Goal: Task Accomplishment & Management: Manage account settings

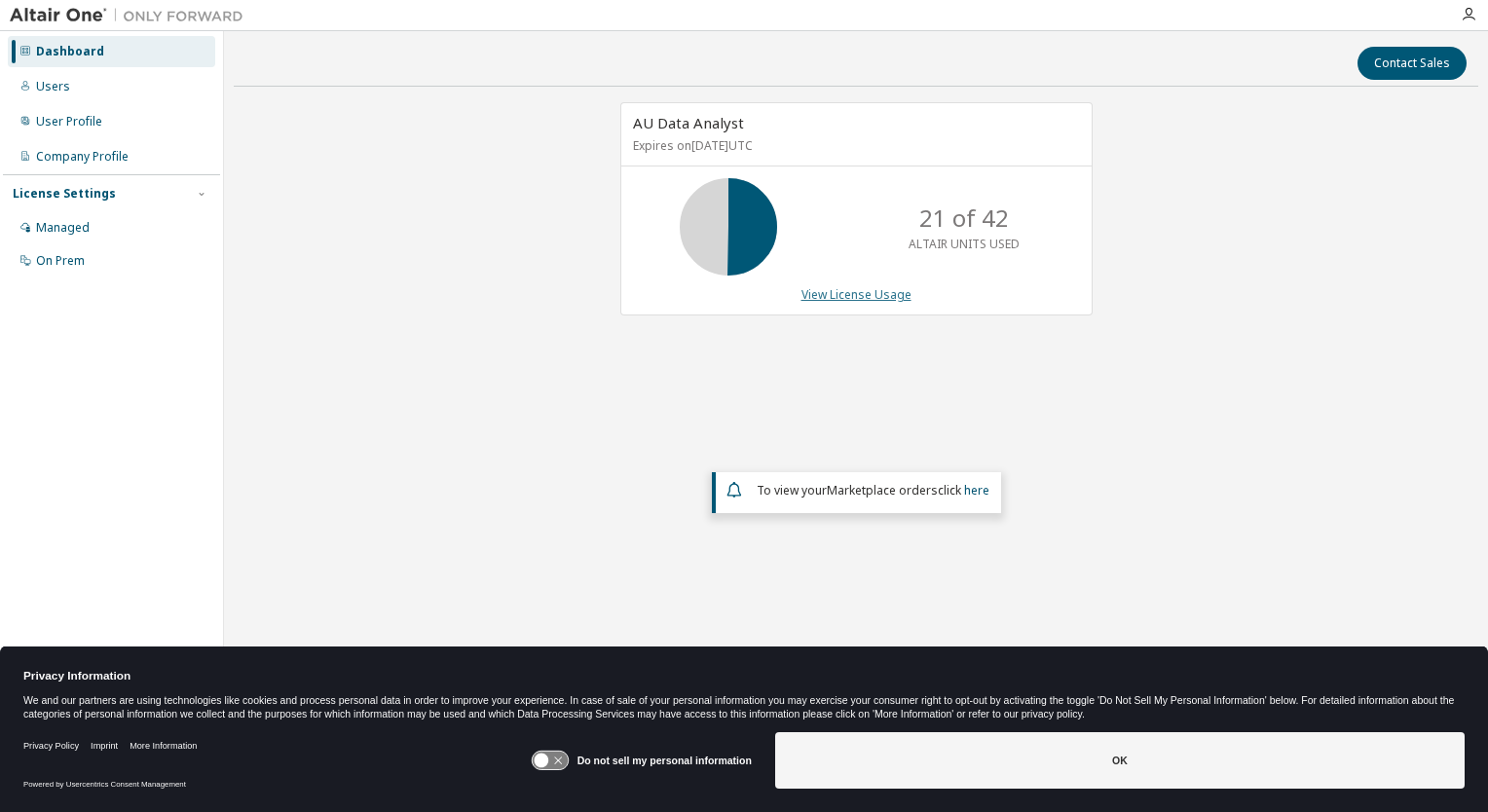
click at [826, 295] on link "View License Usage" at bounding box center [856, 294] width 110 height 17
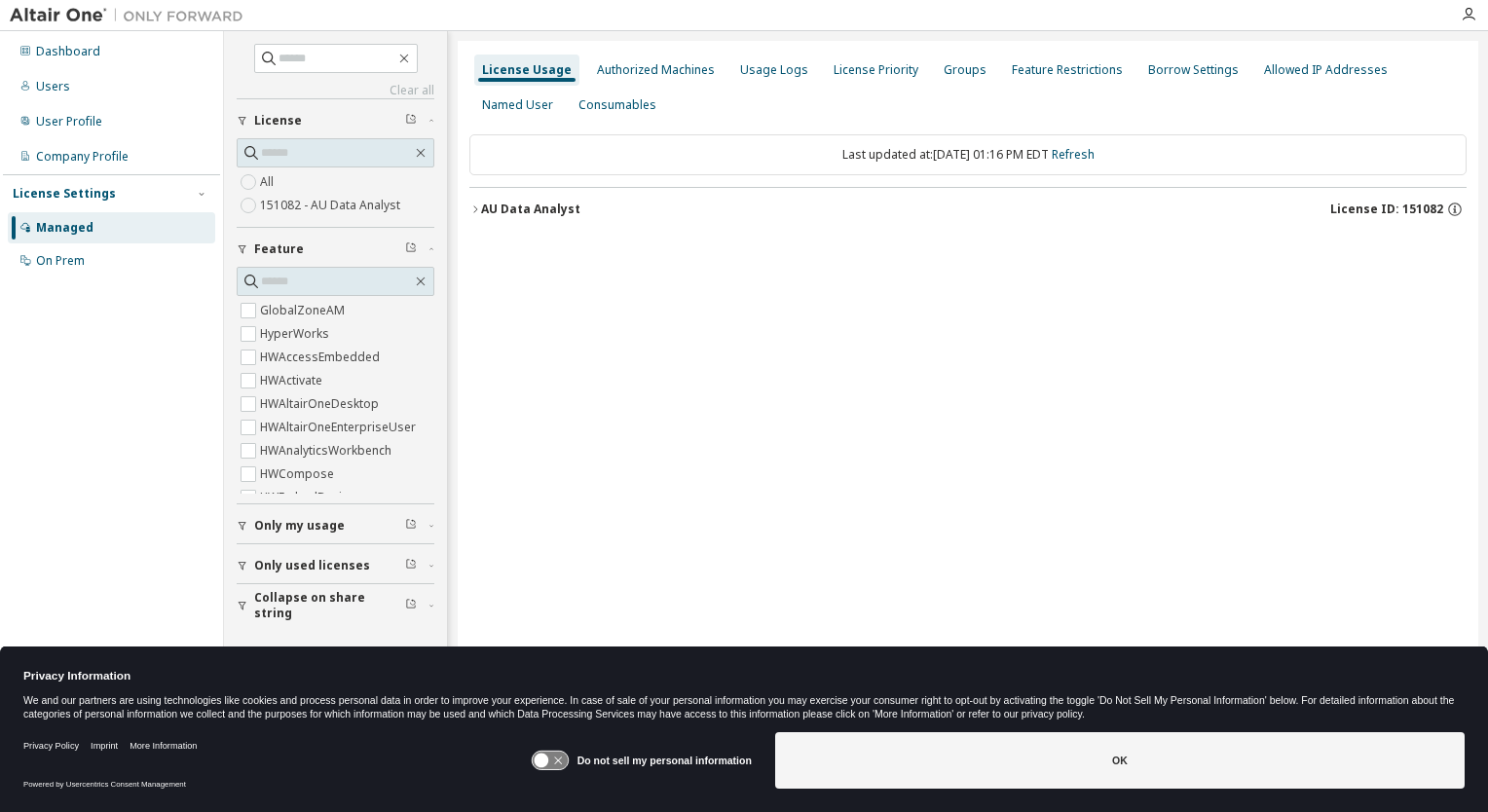
click at [490, 218] on button "AU Data Analyst License ID: 151082" at bounding box center [968, 209] width 998 height 43
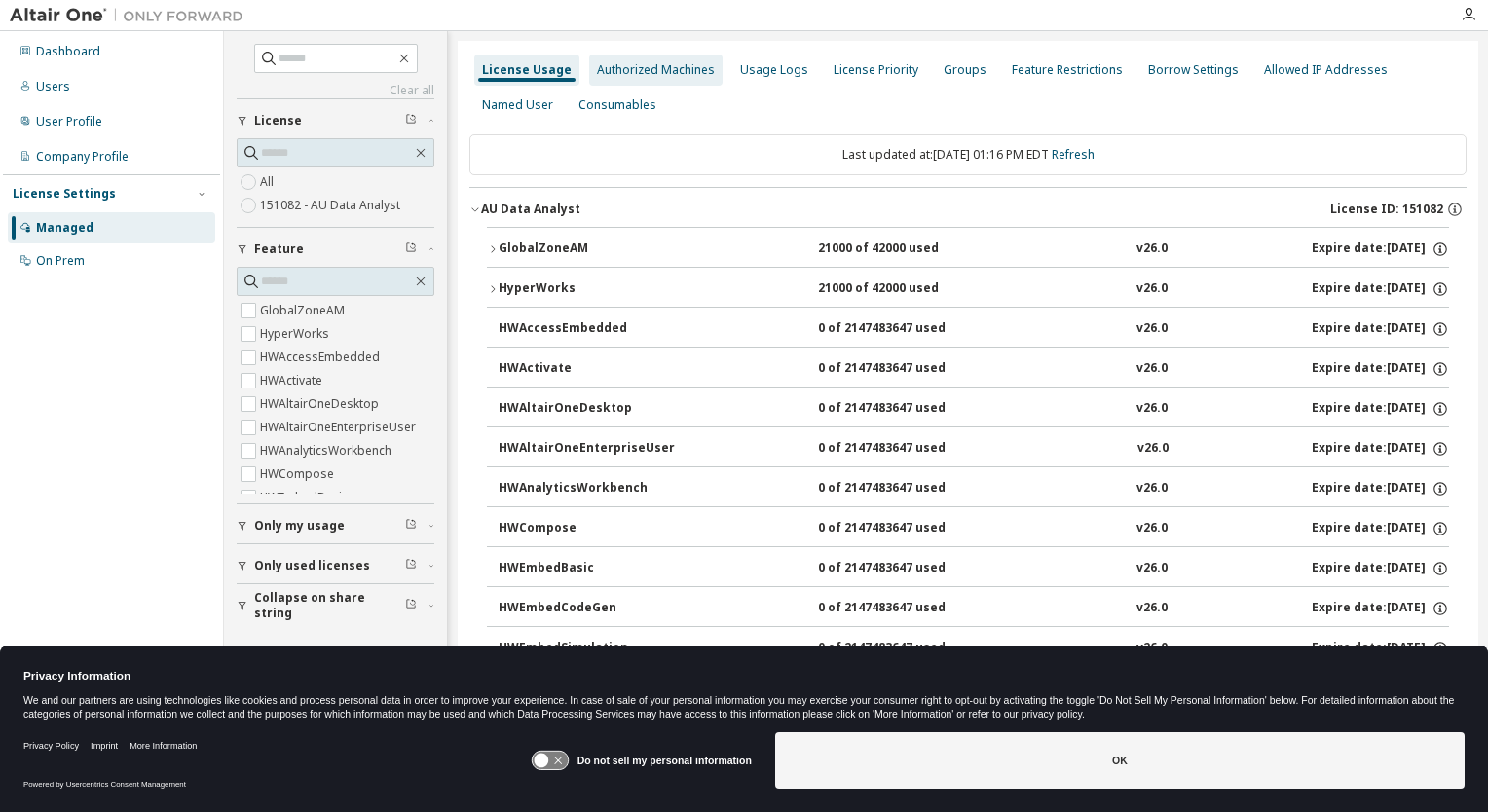
click at [659, 75] on div "Authorized Machines" at bounding box center [656, 71] width 118 height 16
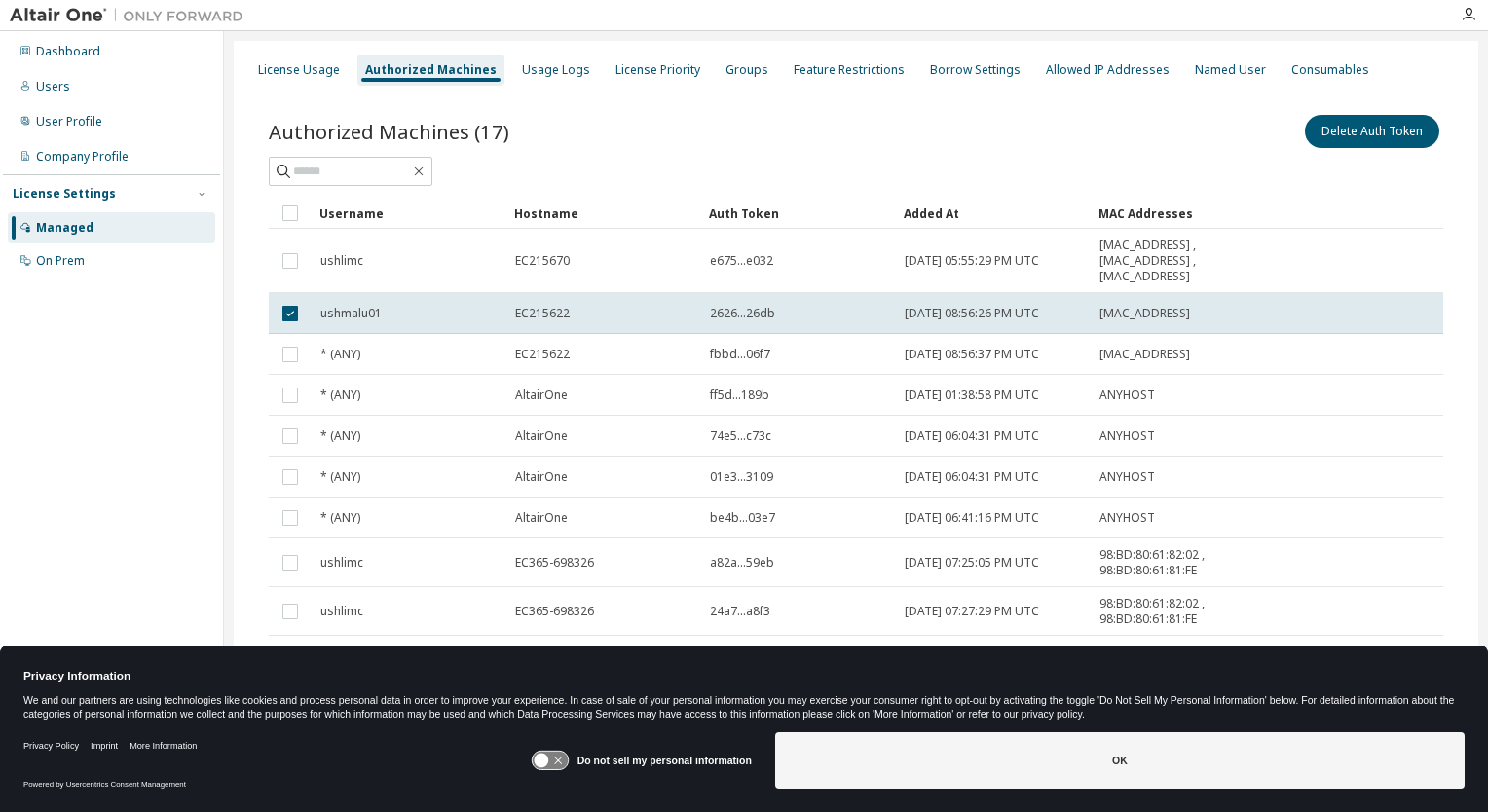
click at [924, 218] on div "Added At" at bounding box center [994, 212] width 179 height 31
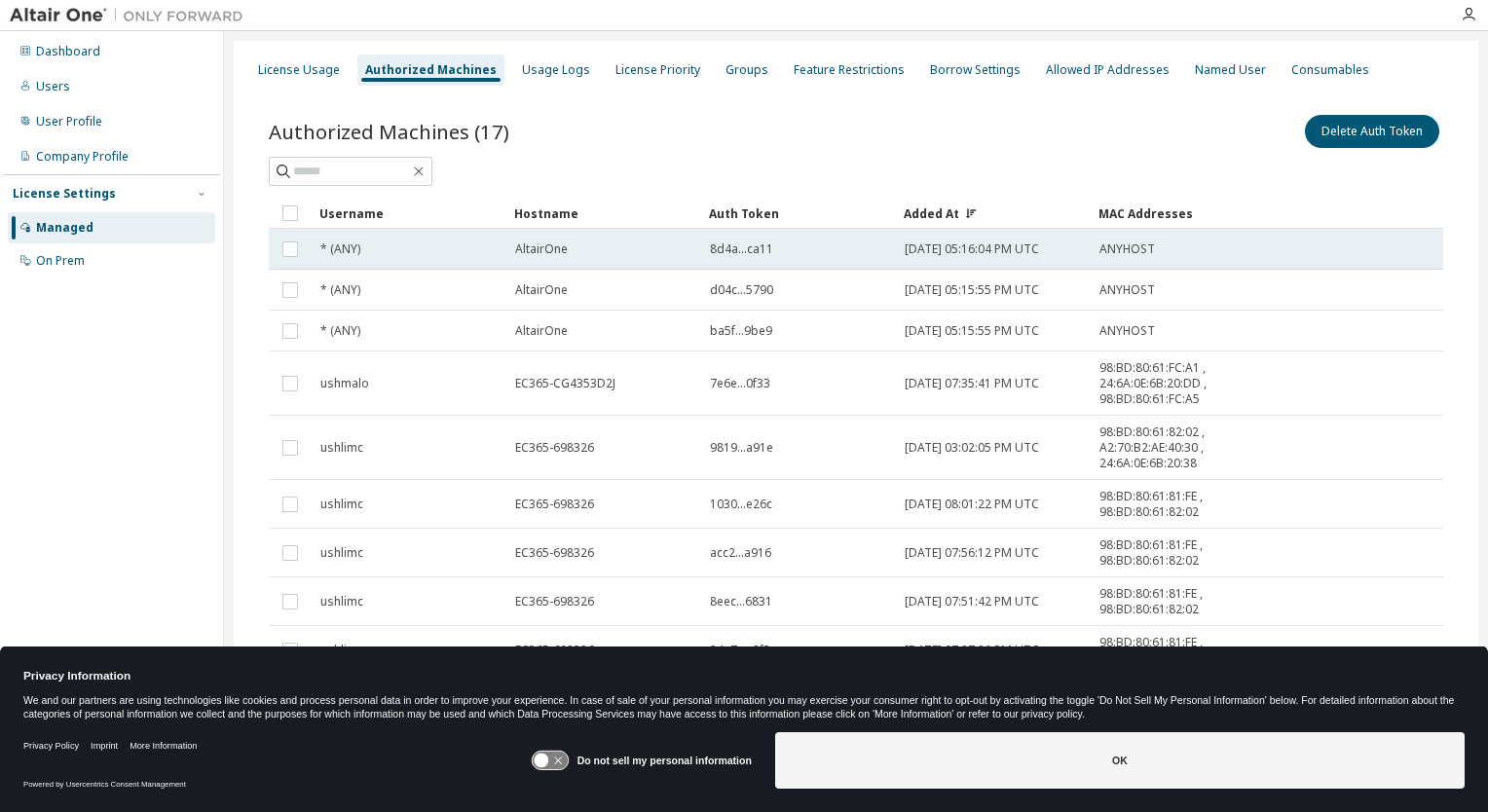
click at [435, 259] on td "* (ANY)" at bounding box center [409, 249] width 194 height 41
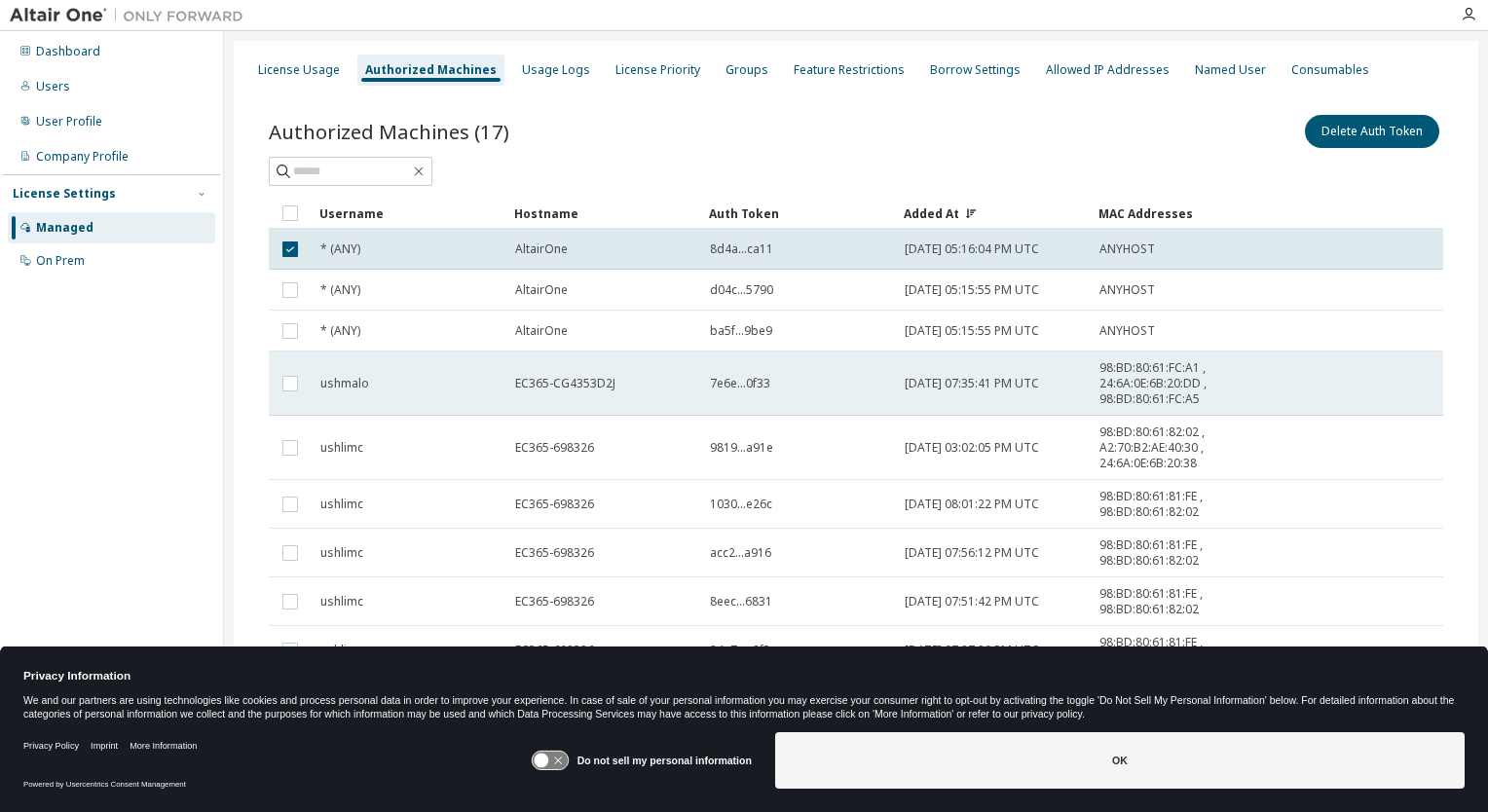
click at [418, 390] on div "ushmalo" at bounding box center [409, 384] width 177 height 16
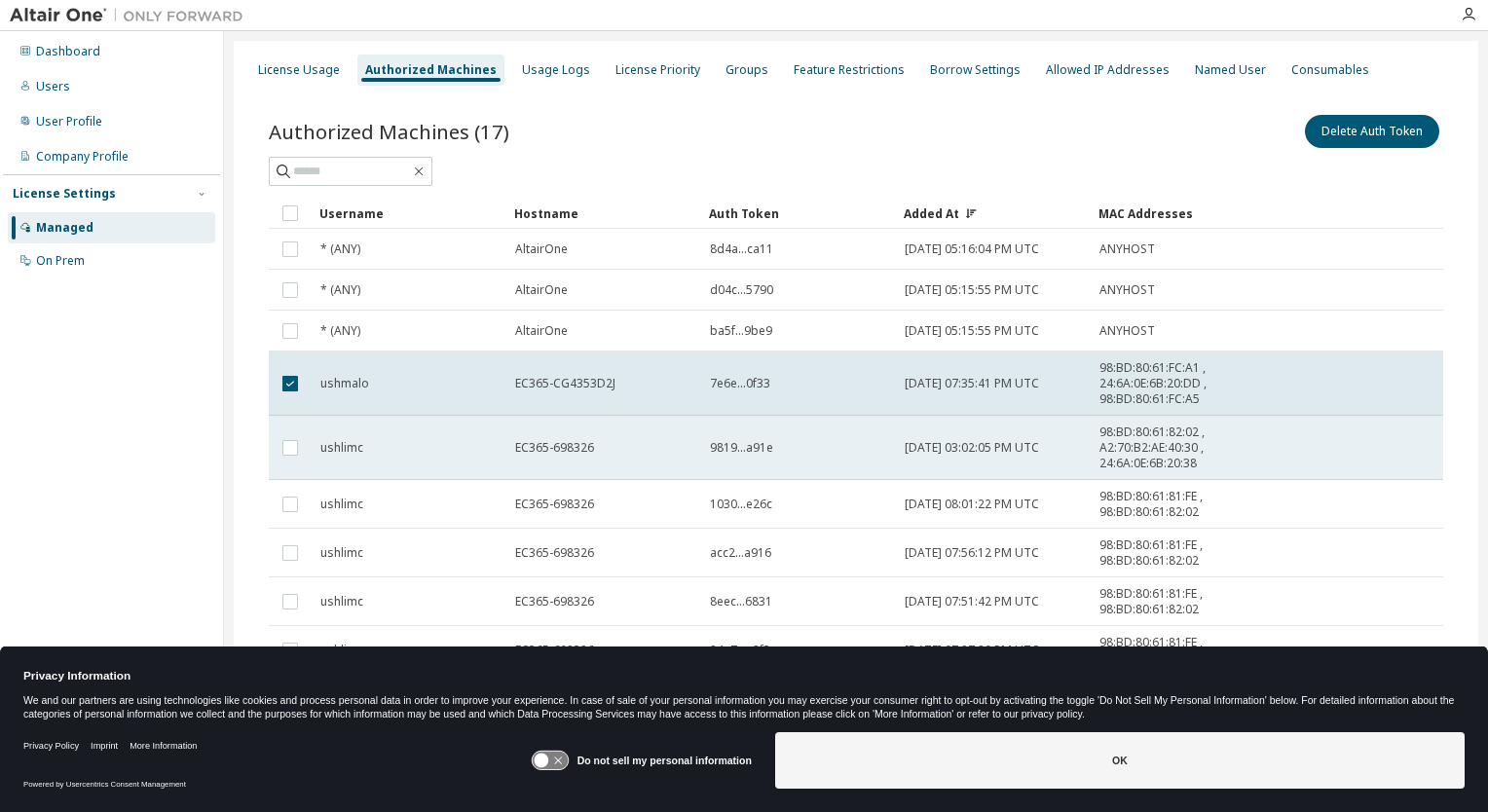
scroll to position [78, 0]
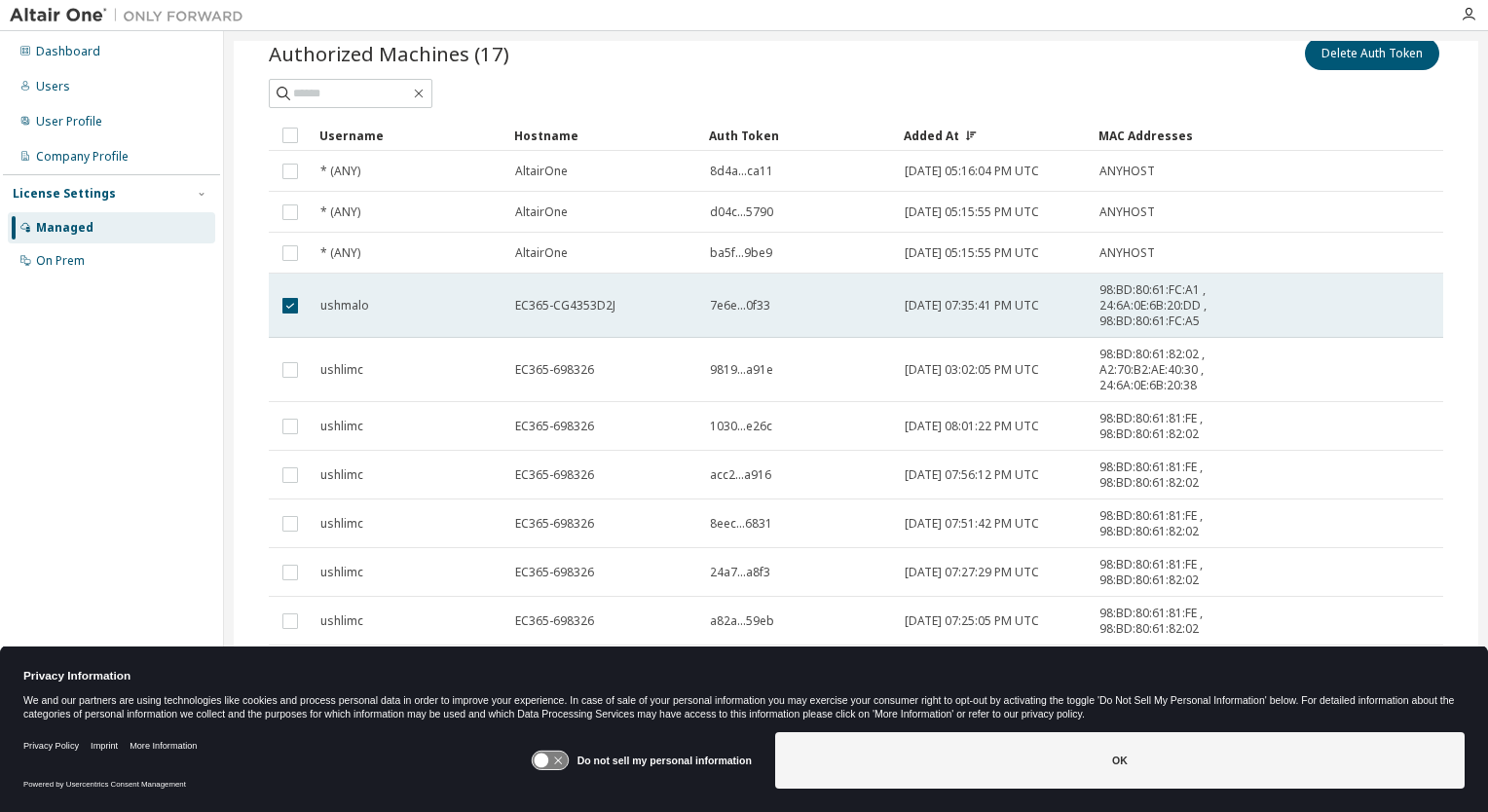
click at [1182, 308] on span "98:BD:80:61:FC:A1 , 24:6A:0E:6B:20:DD , 98:BD:80:61:FC:A5" at bounding box center [1163, 305] width 129 height 47
click at [1095, 303] on td "98:BD:80:61:FC:A1 , 24:6A:0E:6B:20:DD , 98:BD:80:61:FC:A5" at bounding box center [1163, 306] width 147 height 64
click at [721, 302] on span "7e6e...0f33" at bounding box center [740, 306] width 61 height 16
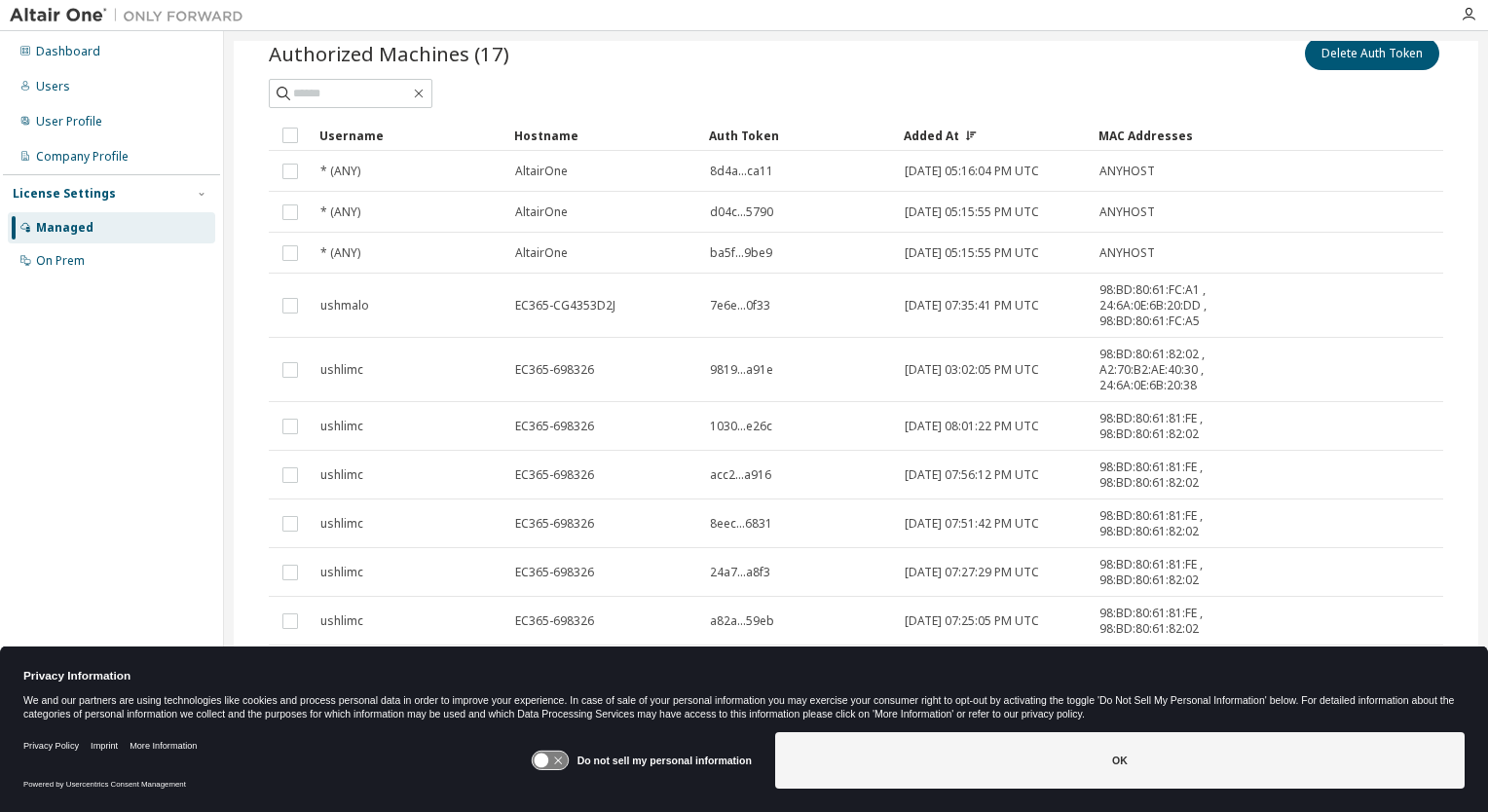
click at [721, 302] on span "7e6e...0f33" at bounding box center [740, 306] width 61 height 16
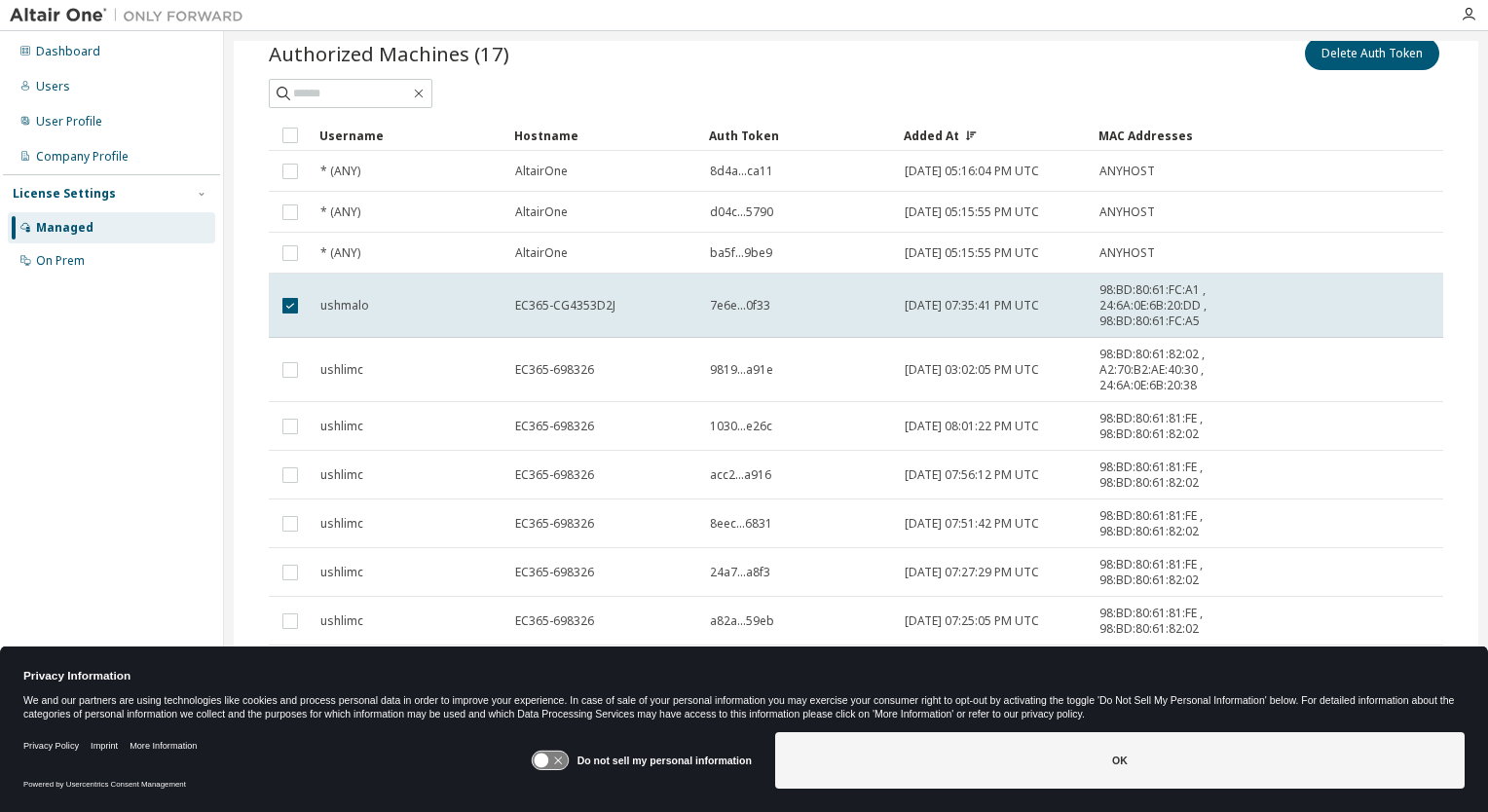
click at [722, 302] on span "7e6e...0f33" at bounding box center [740, 306] width 61 height 16
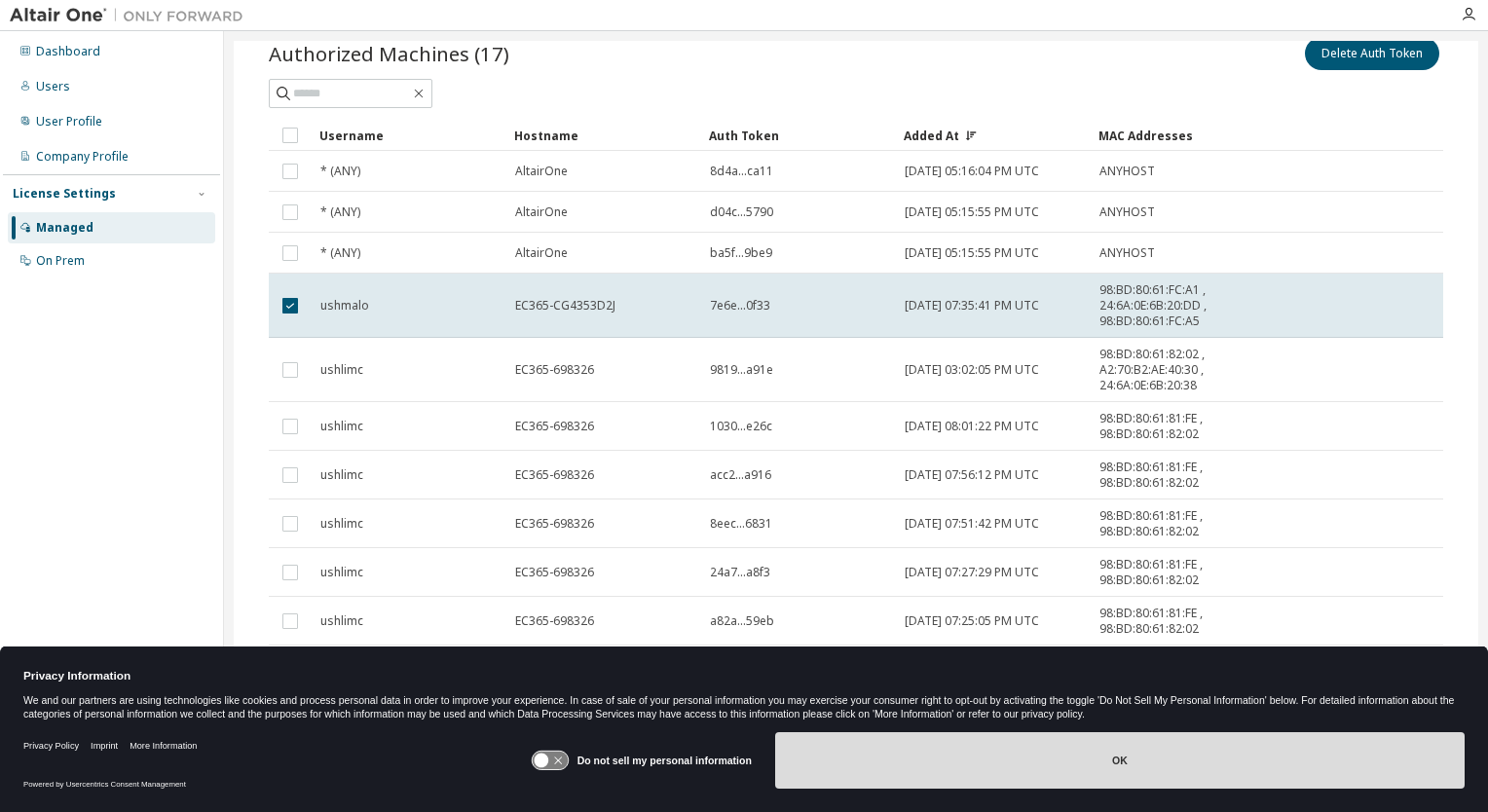
drag, startPoint x: 1086, startPoint y: 769, endPoint x: 563, endPoint y: 777, distance: 523.1
click at [569, 779] on div "Do not sell my personal information OK" at bounding box center [998, 760] width 934 height 57
click at [548, 761] on icon at bounding box center [540, 760] width 15 height 15
click at [1164, 781] on button "OK" at bounding box center [1120, 760] width 690 height 57
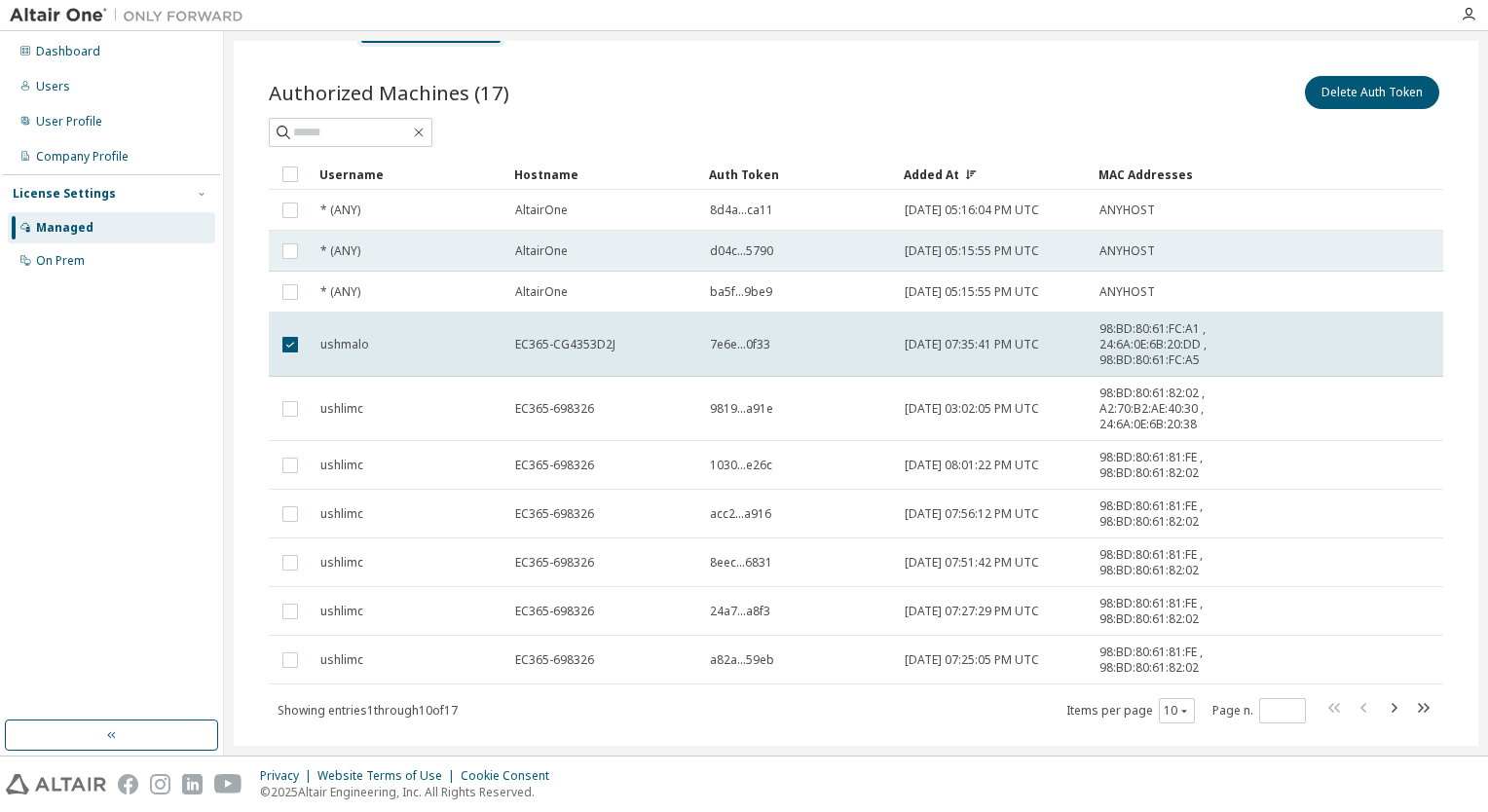
scroll to position [0, 0]
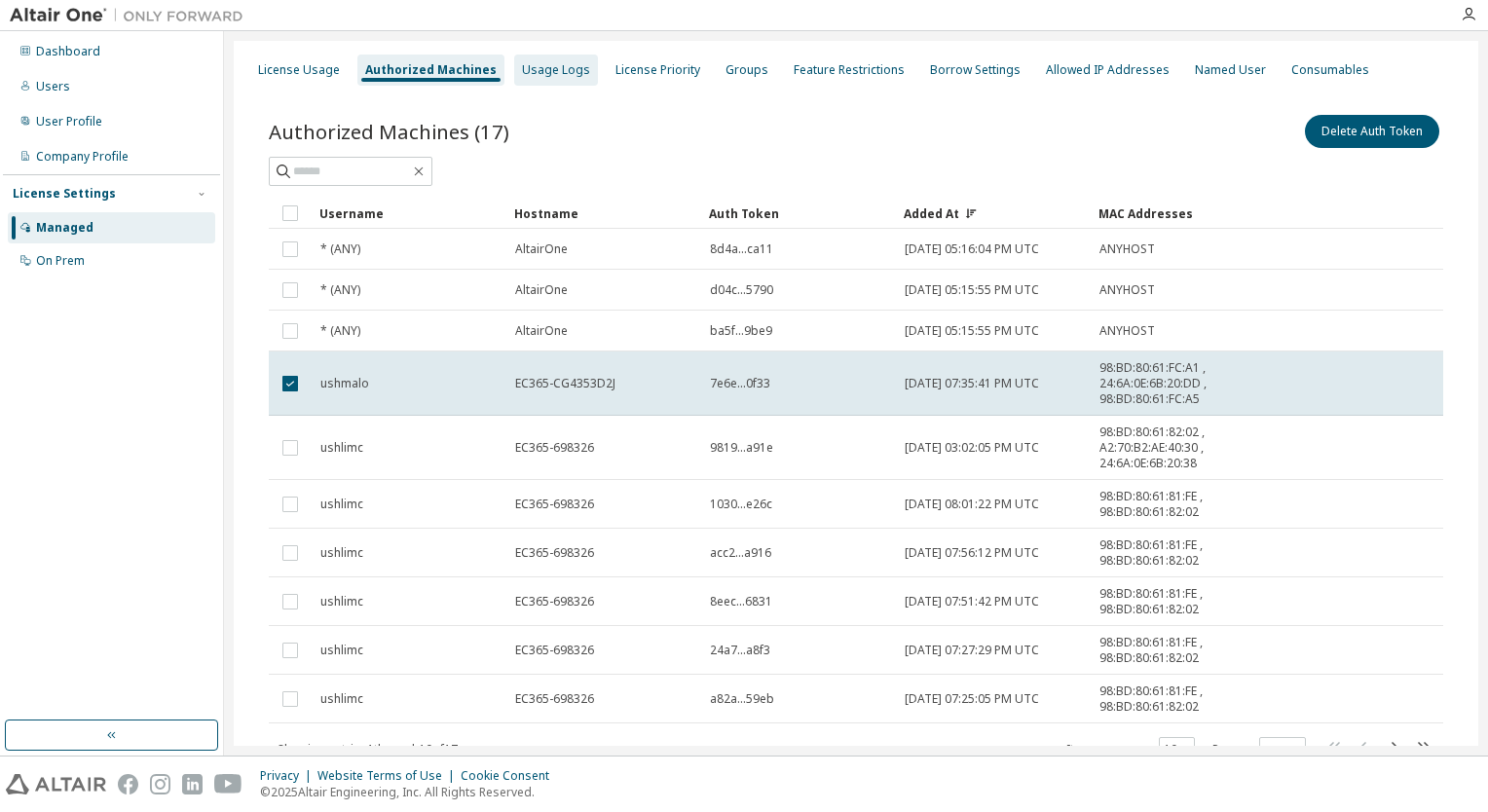
click at [549, 80] on div "Usage Logs" at bounding box center [556, 70] width 84 height 31
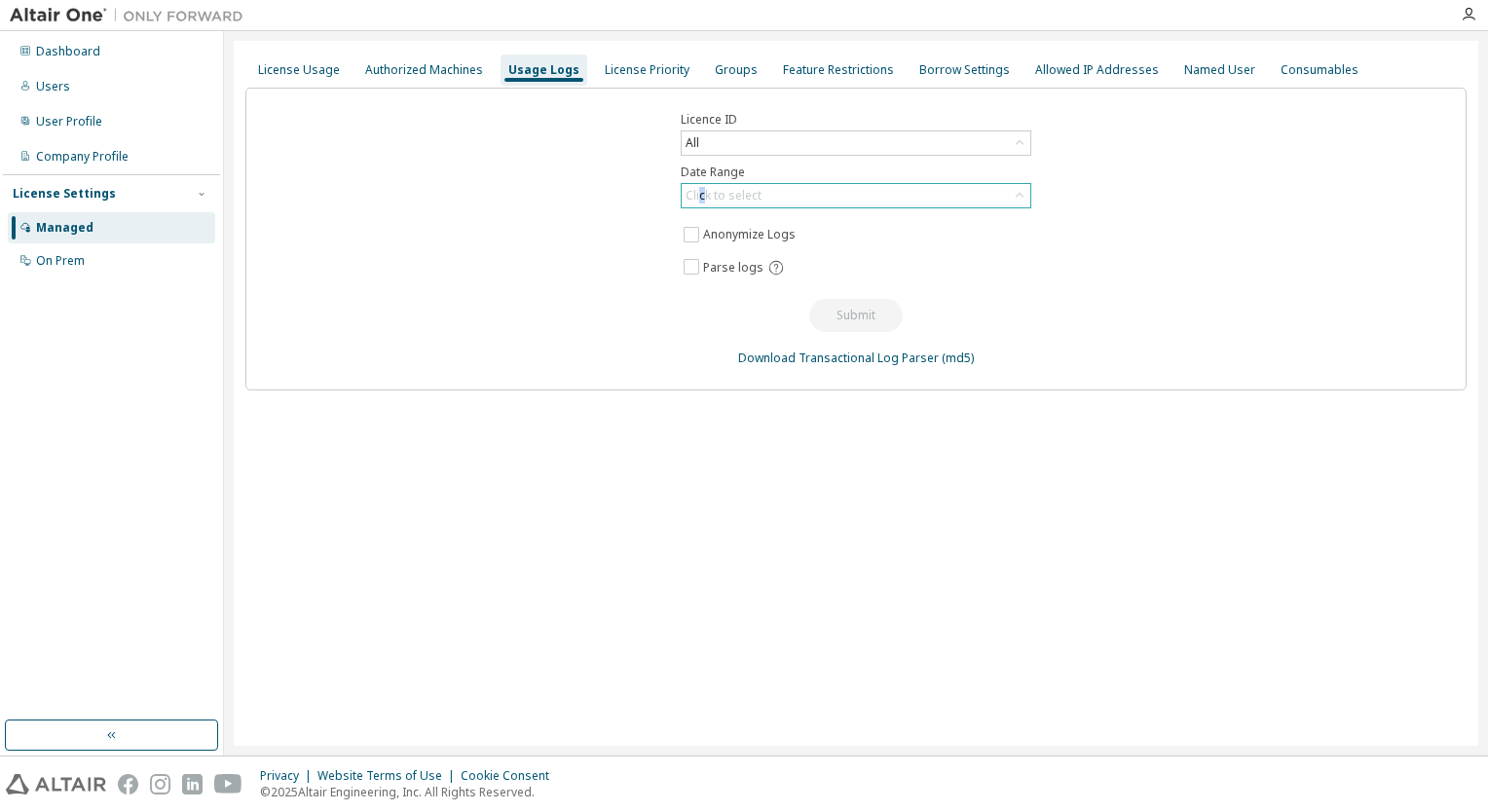
click at [702, 192] on div "Click to select" at bounding box center [724, 196] width 76 height 16
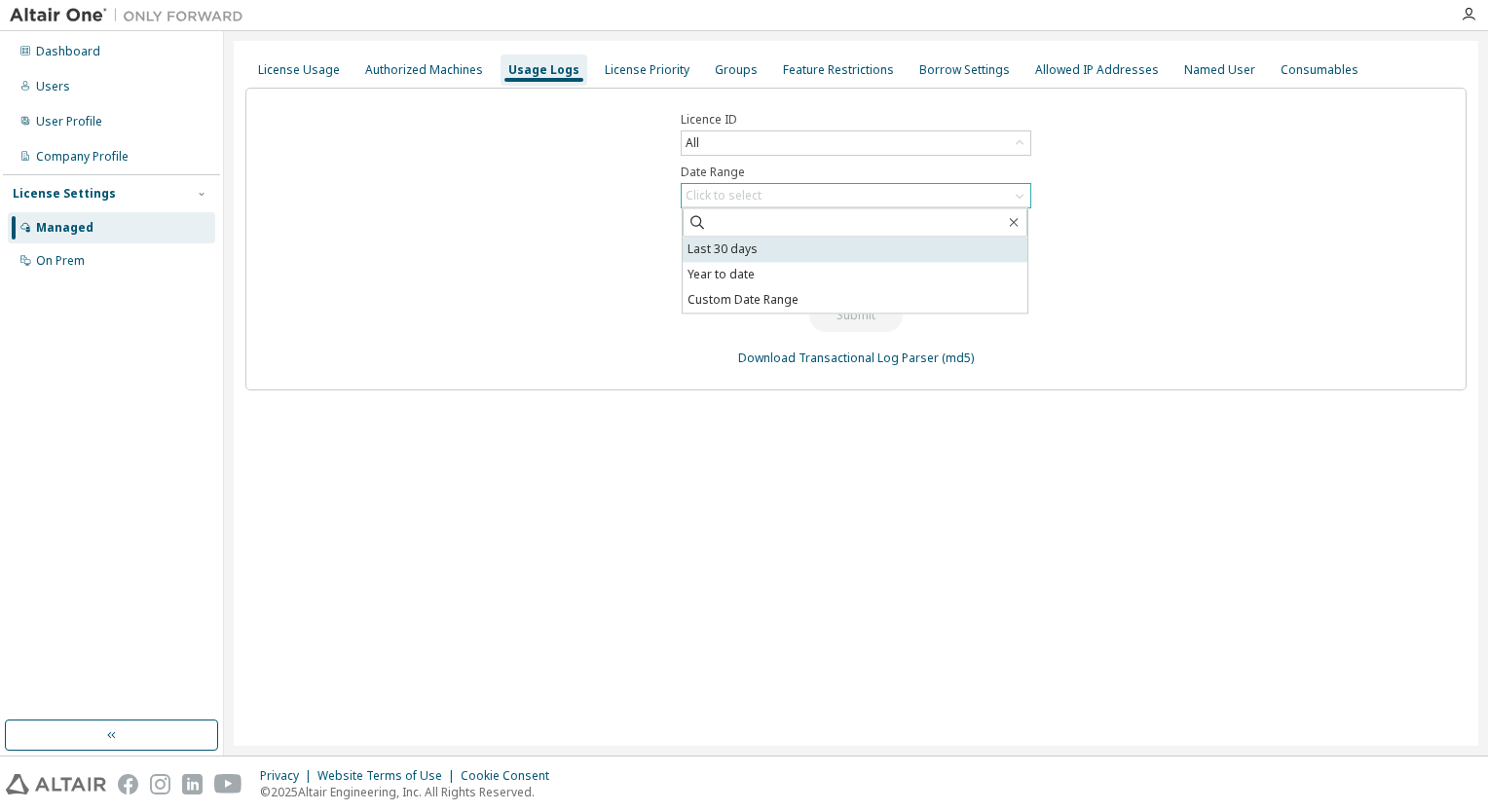
drag, startPoint x: 702, startPoint y: 192, endPoint x: 718, endPoint y: 245, distance: 55.4
click at [718, 245] on li "Last 30 days" at bounding box center [855, 248] width 345 height 25
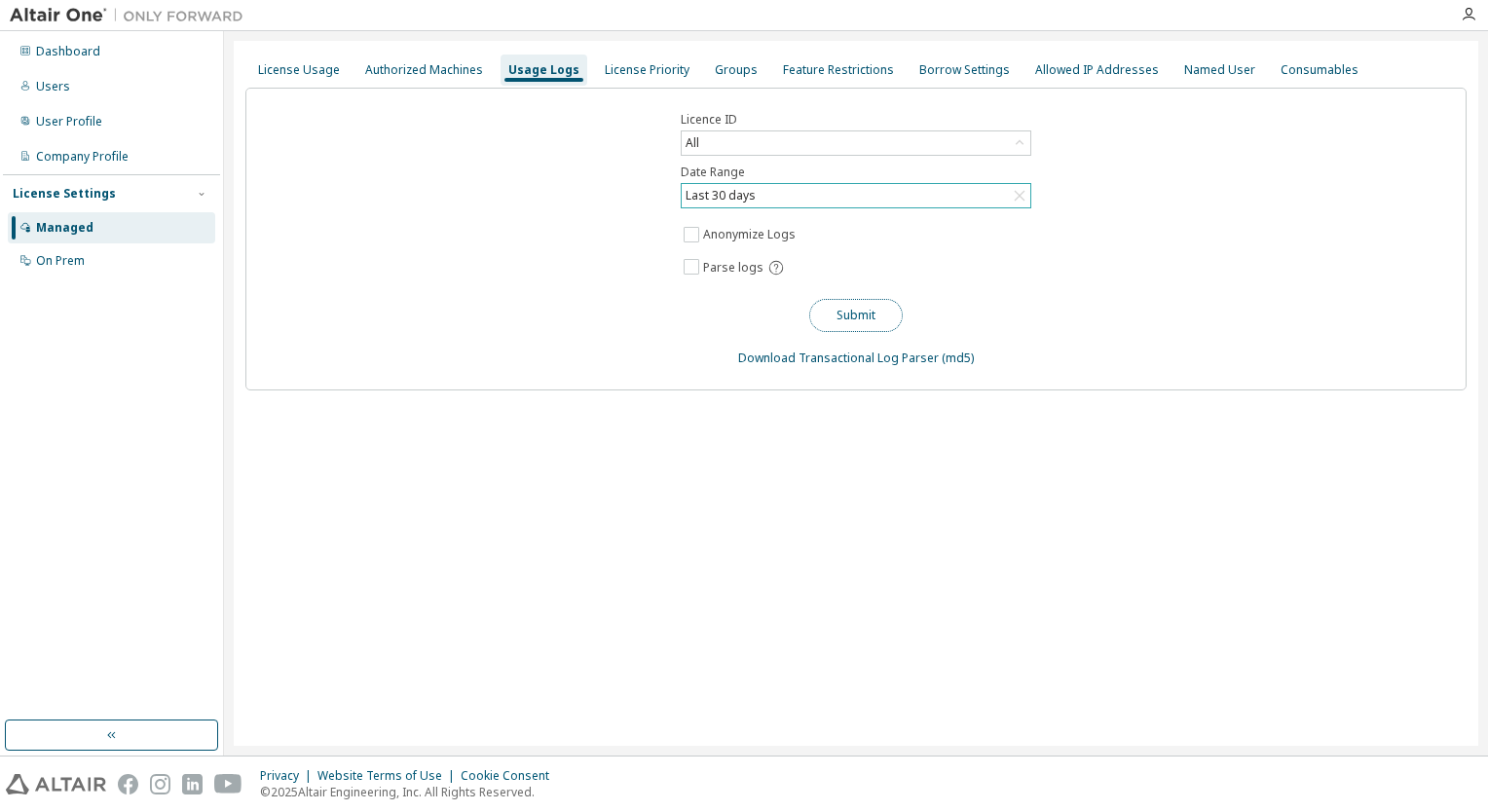
click at [835, 318] on button "Submit" at bounding box center [856, 315] width 94 height 33
drag, startPoint x: 573, startPoint y: 177, endPoint x: 627, endPoint y: 95, distance: 98.2
click at [585, 163] on div "Licence ID All Date Range Last 30 days Anonymize Logs Parse logs Submit Downloa…" at bounding box center [855, 239] width 1221 height 303
click at [639, 76] on div "License Priority" at bounding box center [647, 71] width 85 height 16
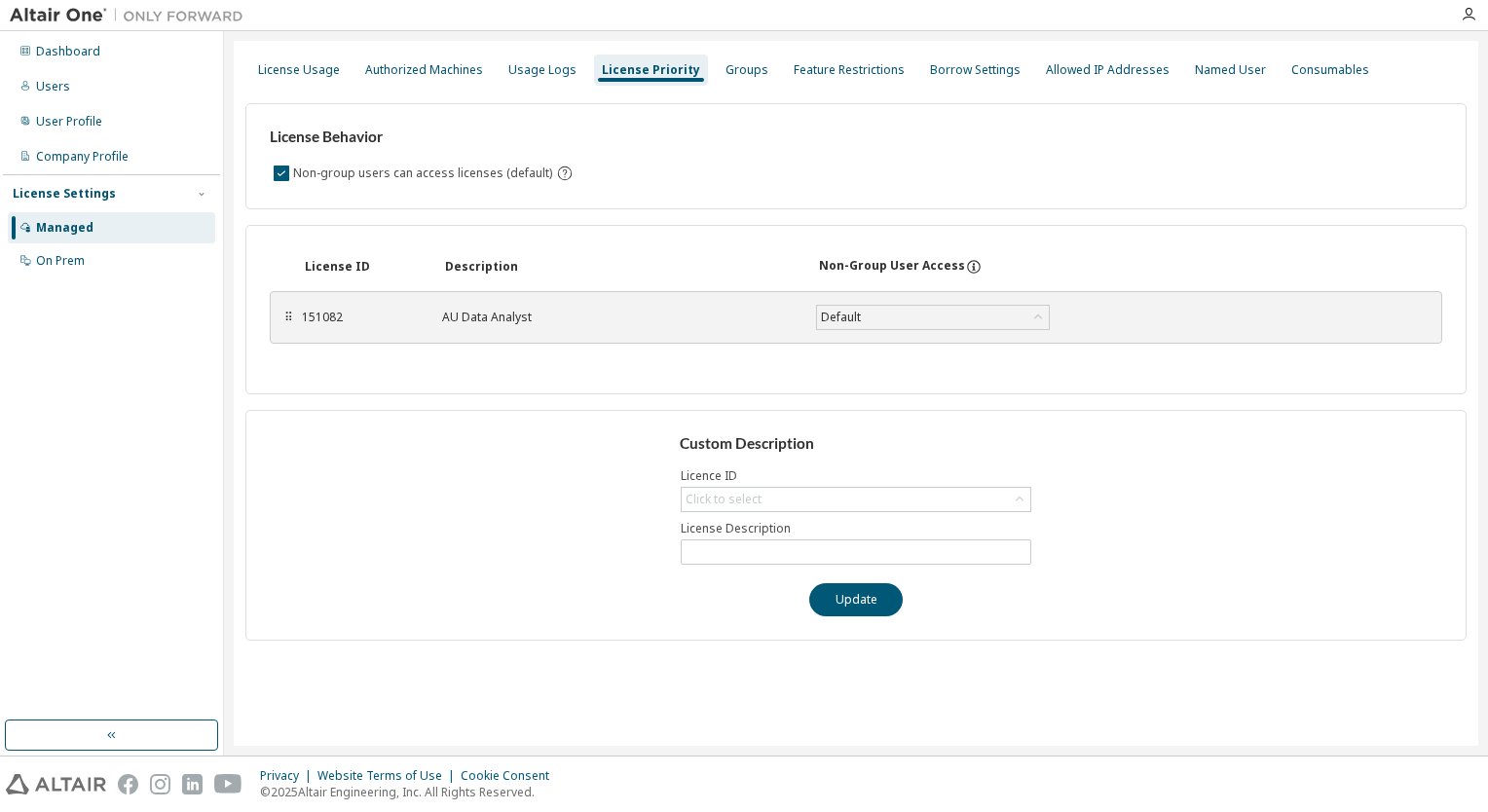
drag, startPoint x: 729, startPoint y: 75, endPoint x: 753, endPoint y: 75, distance: 24.0
click at [741, 75] on div "Groups" at bounding box center [746, 71] width 43 height 16
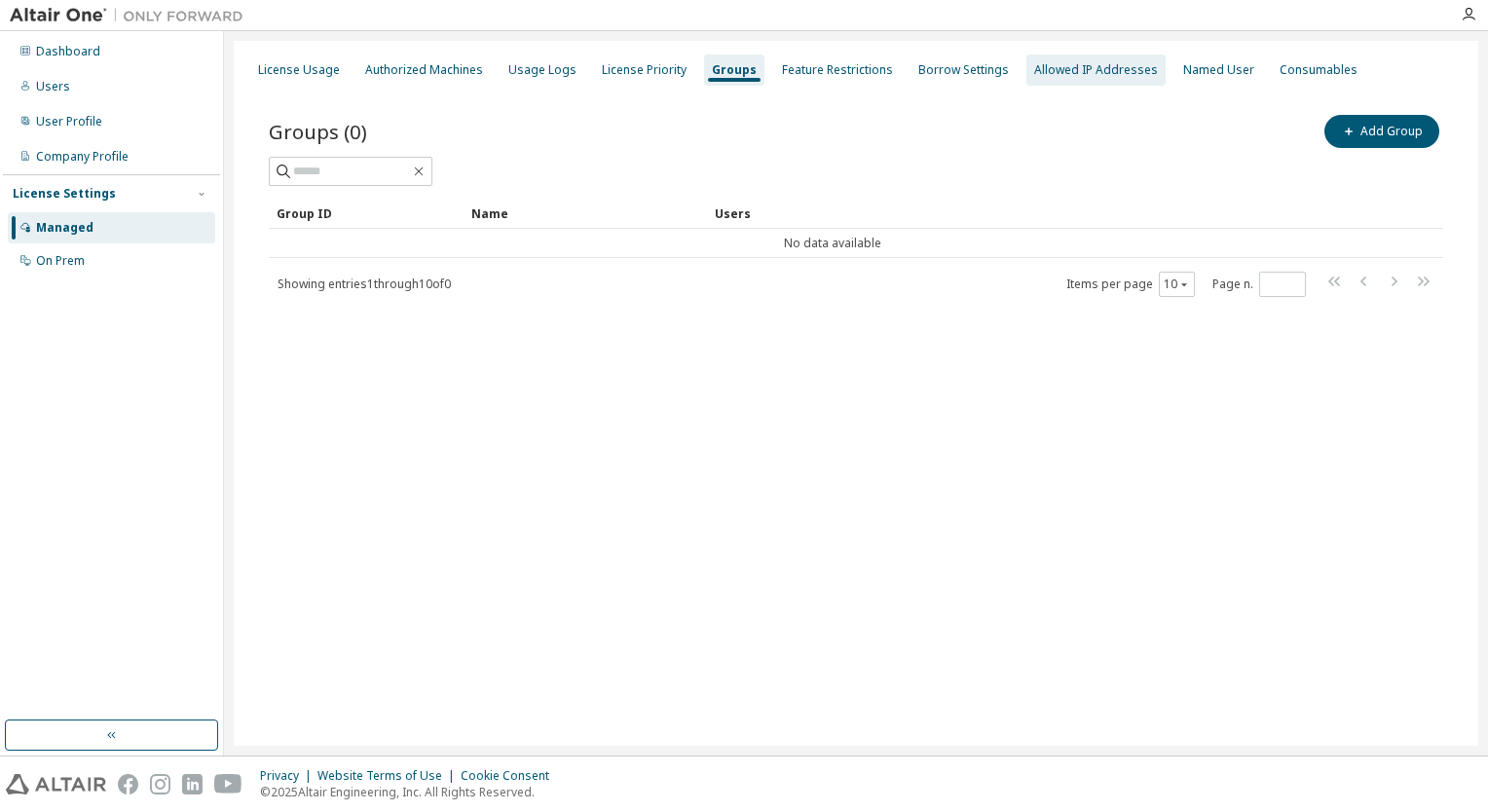
drag, startPoint x: 753, startPoint y: 75, endPoint x: 1062, endPoint y: 59, distance: 309.4
click at [1062, 59] on div "Allowed IP Addresses" at bounding box center [1096, 70] width 140 height 31
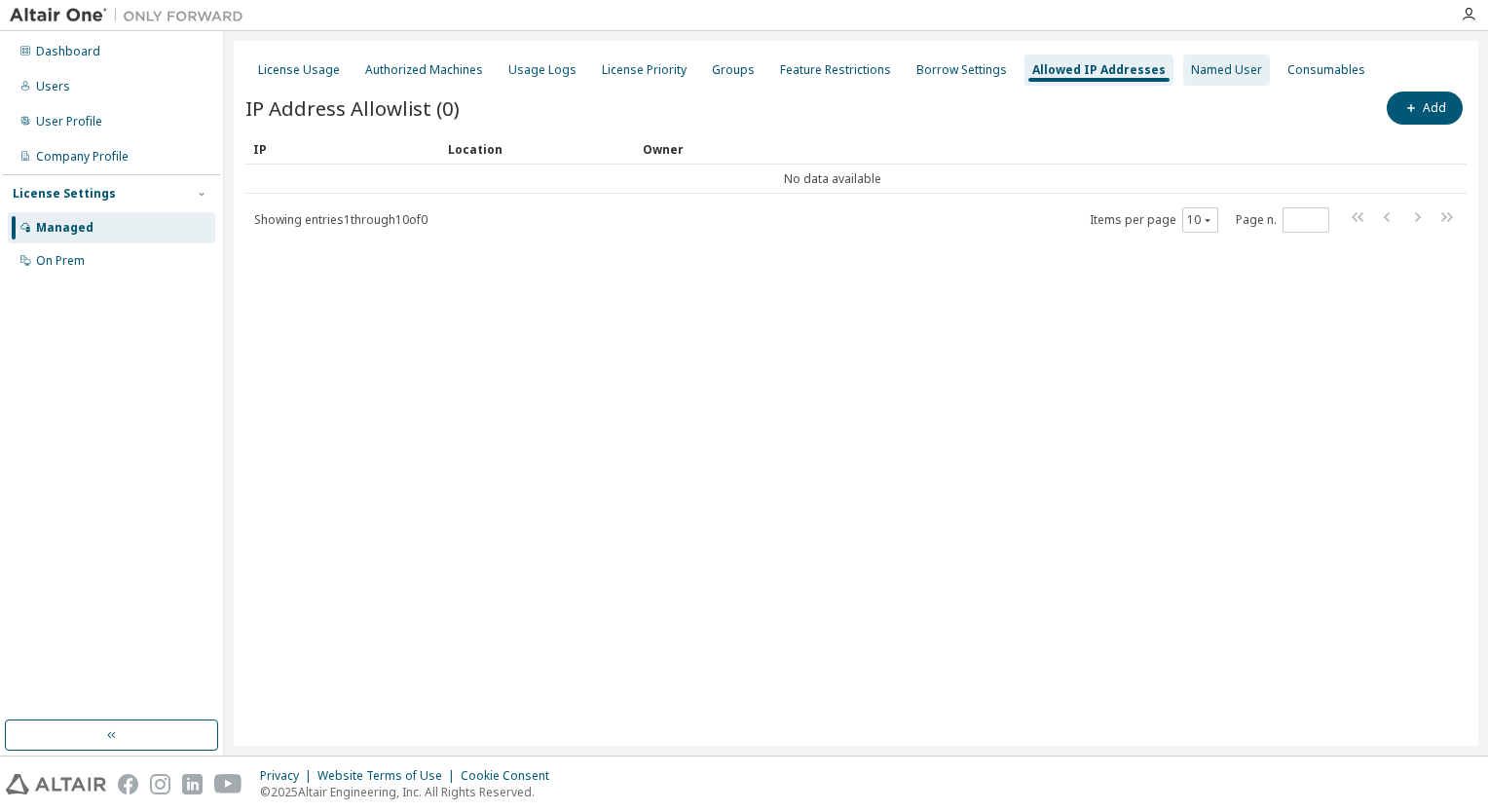
click at [1198, 69] on div "Named User" at bounding box center [1226, 71] width 71 height 16
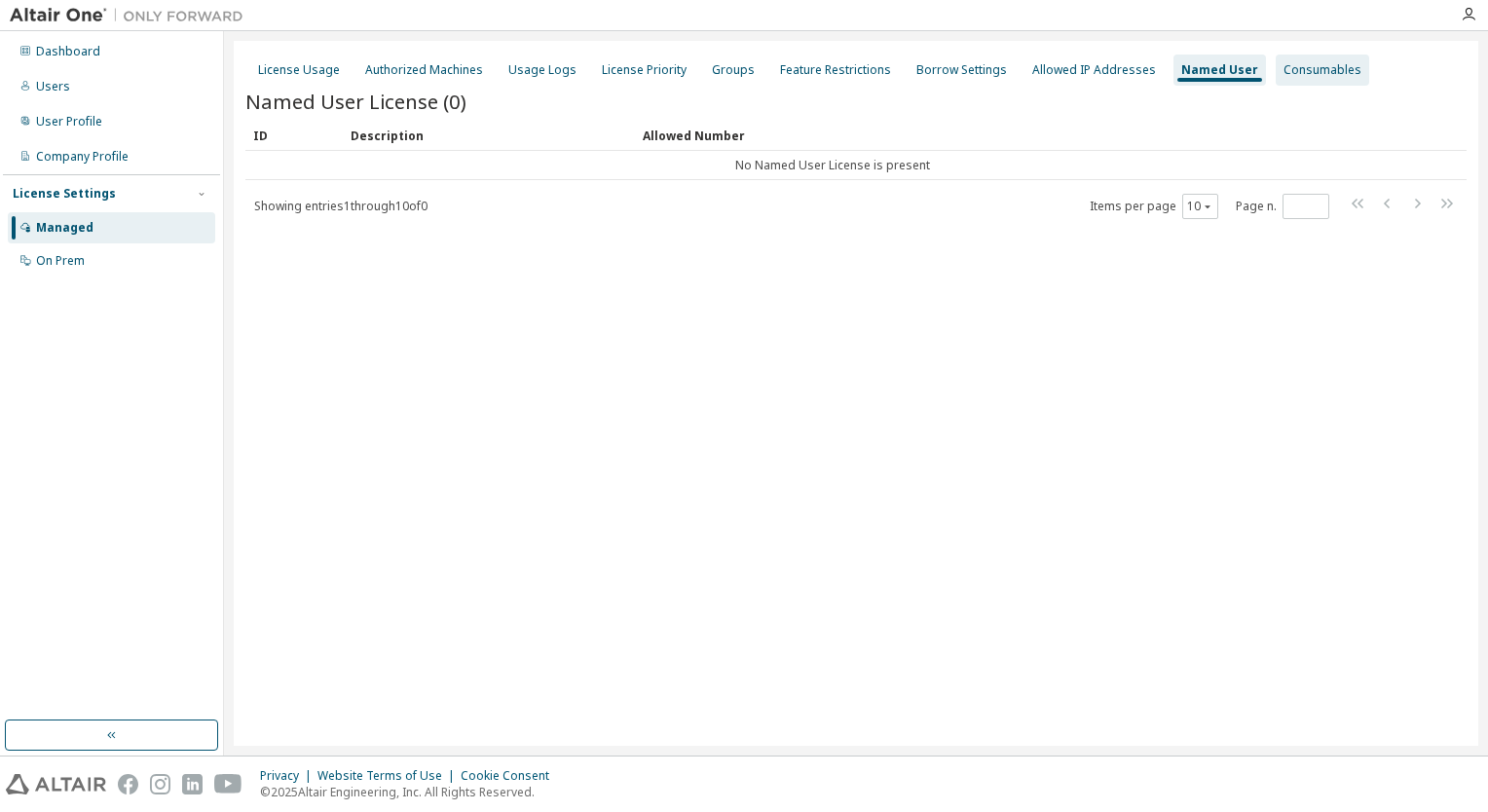
click at [1284, 76] on div "Consumables" at bounding box center [1323, 71] width 78 height 16
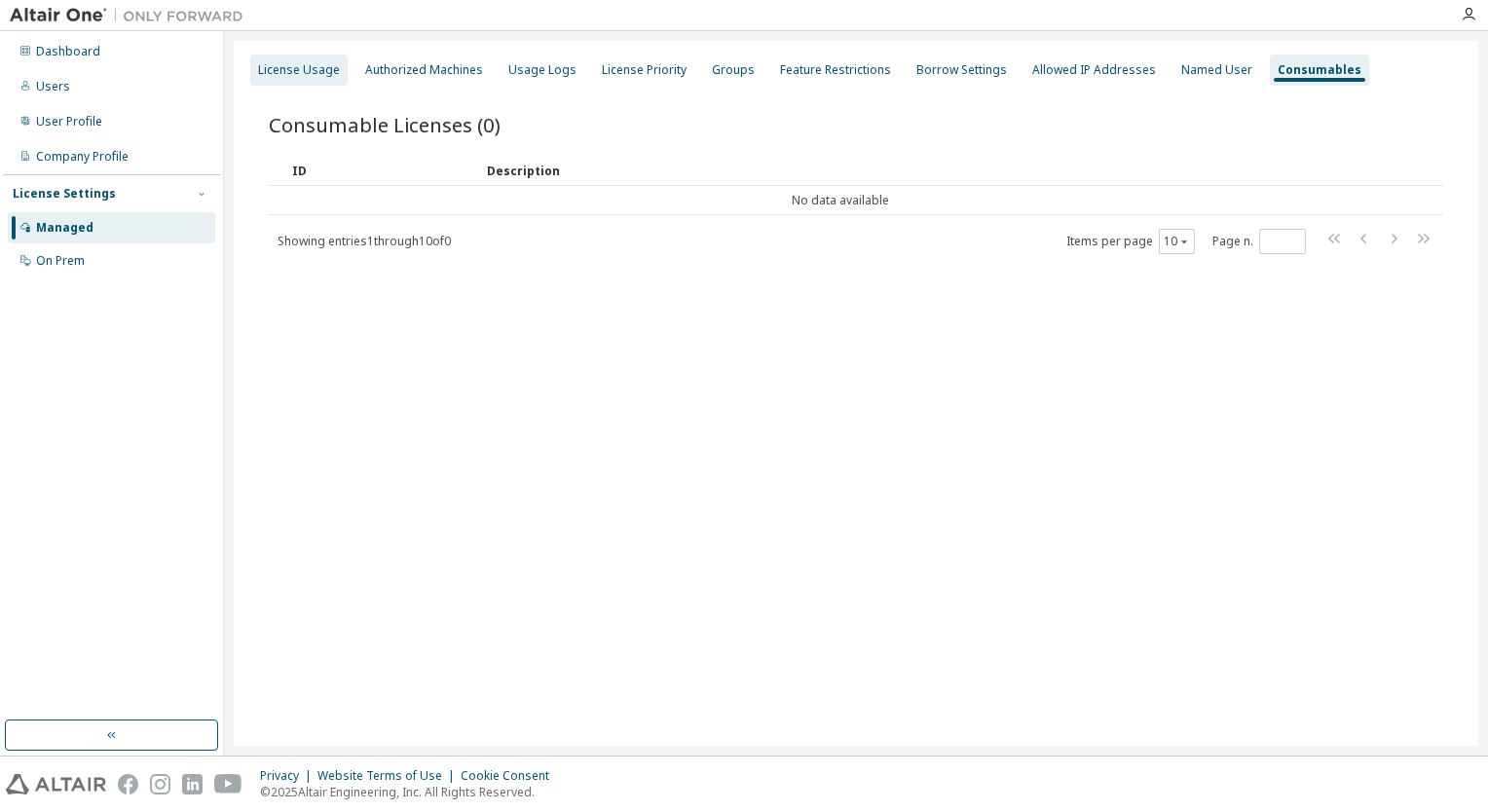
click at [319, 77] on div "License Usage" at bounding box center [299, 71] width 82 height 16
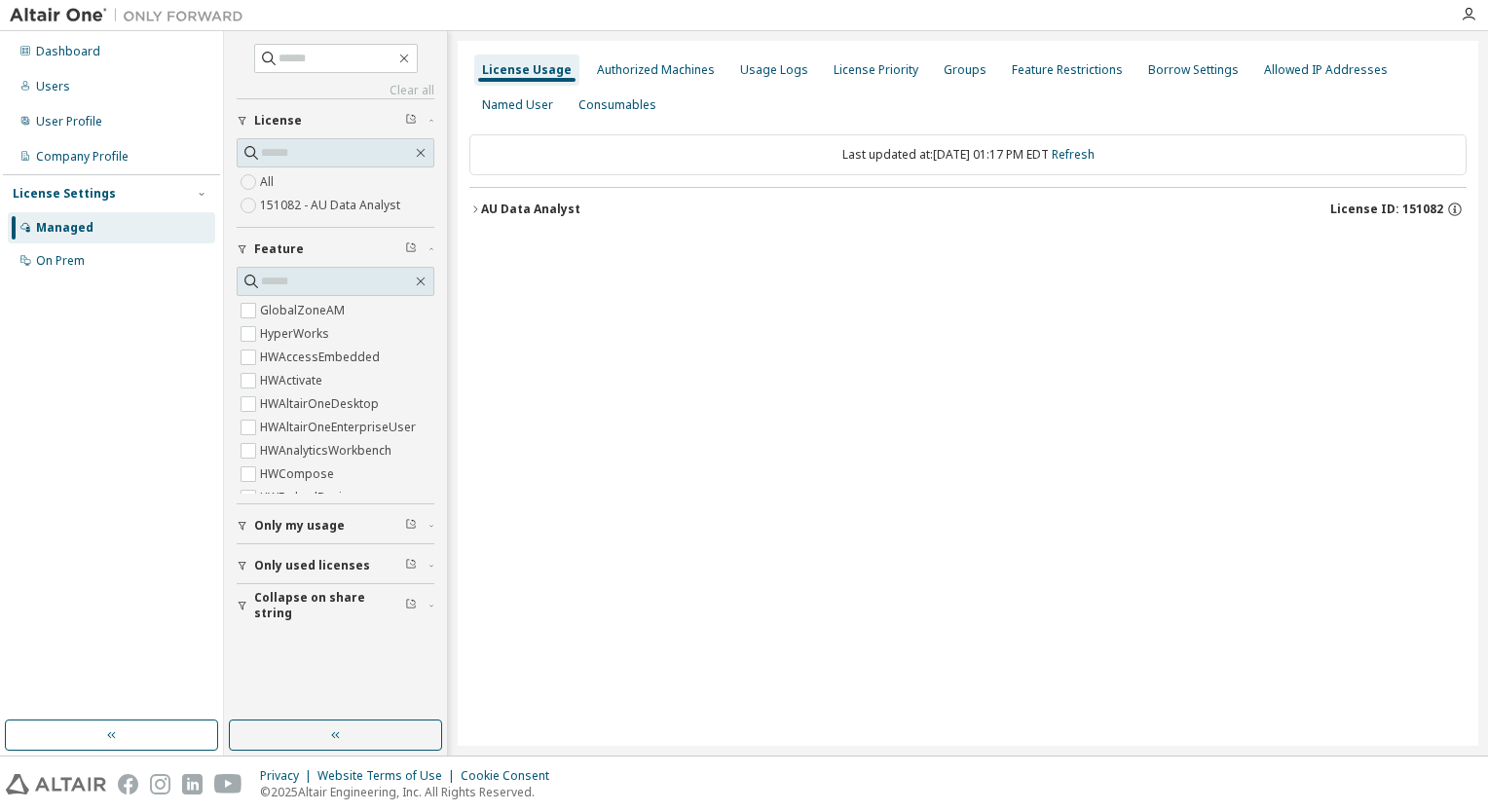
click at [499, 204] on div "AU Data Analyst" at bounding box center [531, 209] width 100 height 16
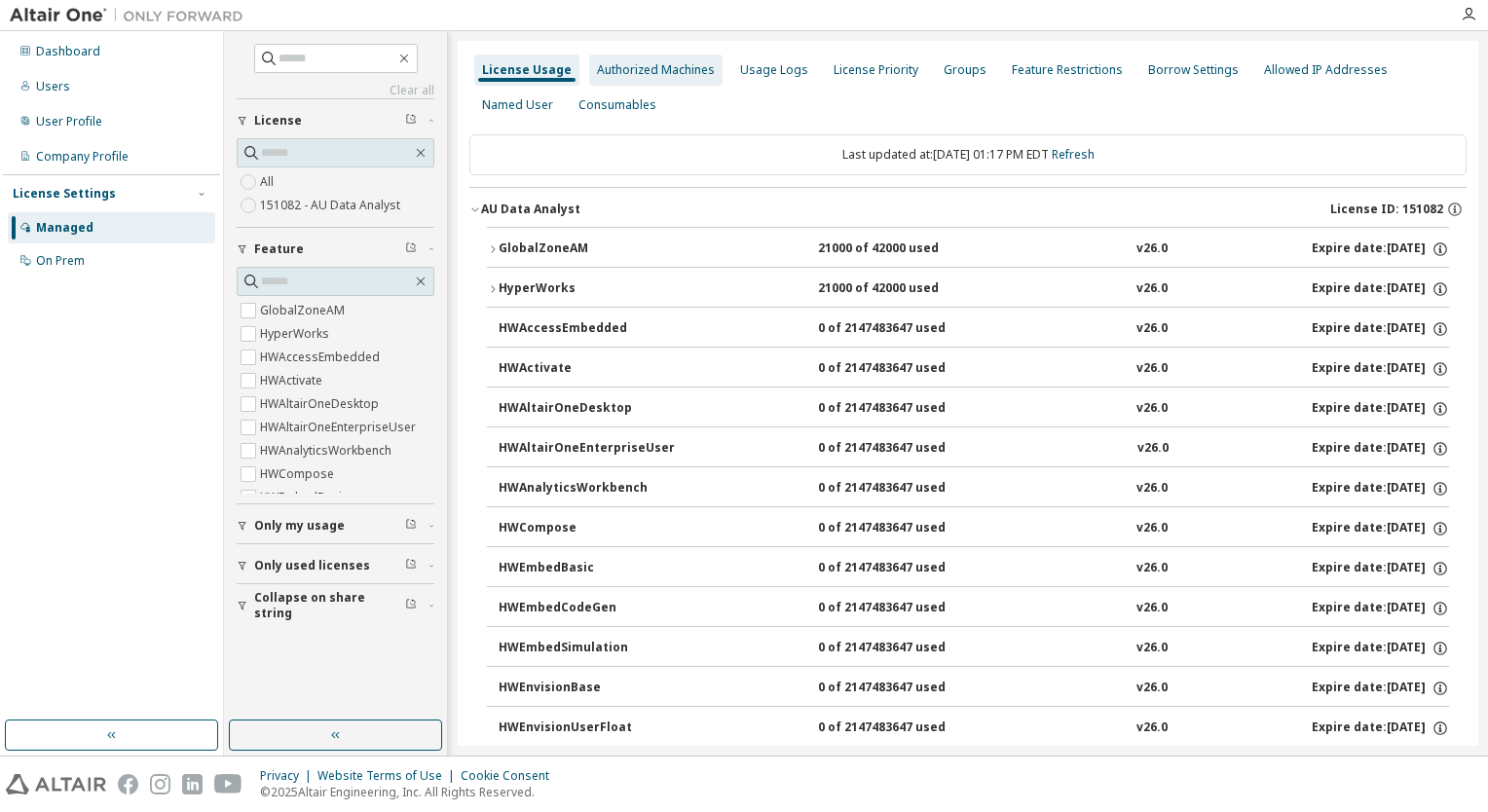
click at [615, 70] on div "Authorized Machines" at bounding box center [656, 71] width 118 height 16
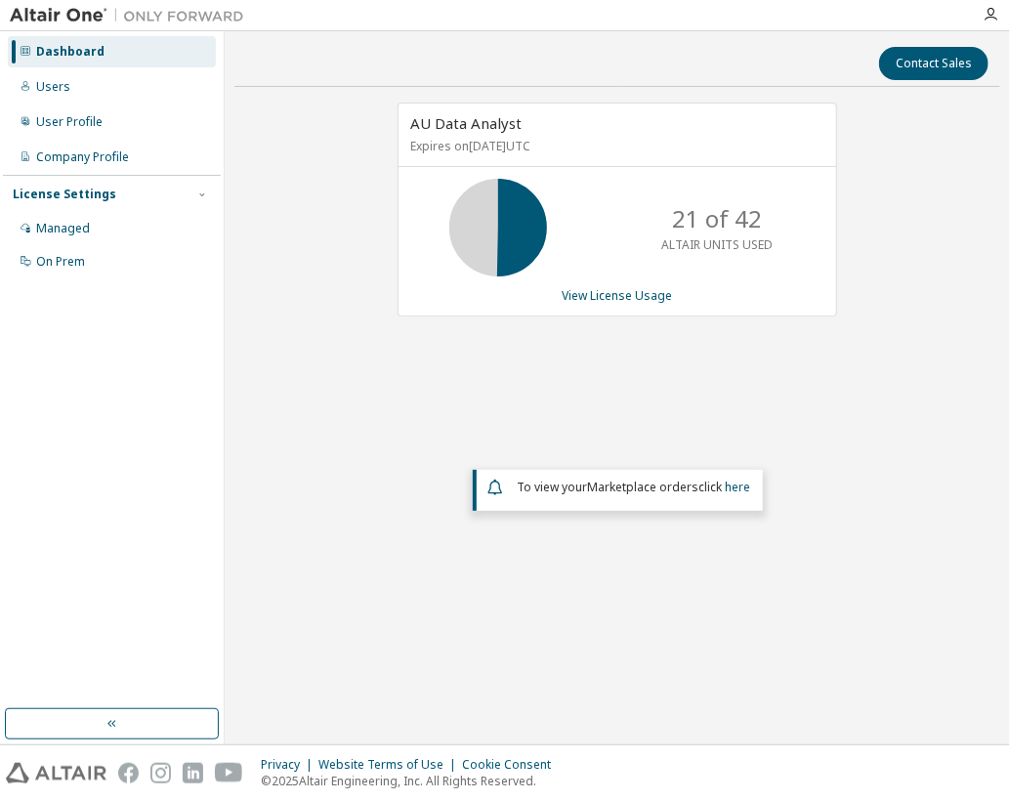
drag, startPoint x: 943, startPoint y: 350, endPoint x: 725, endPoint y: 235, distance: 246.5
click at [938, 348] on div "AU Data Analyst Expires on February 12, 2026 UTC 21 of 42 ALTAIR UNITS USED Vie…" at bounding box center [618, 363] width 766 height 521
drag, startPoint x: 47, startPoint y: 222, endPoint x: 64, endPoint y: 217, distance: 18.3
click at [47, 222] on div "Managed" at bounding box center [63, 229] width 54 height 16
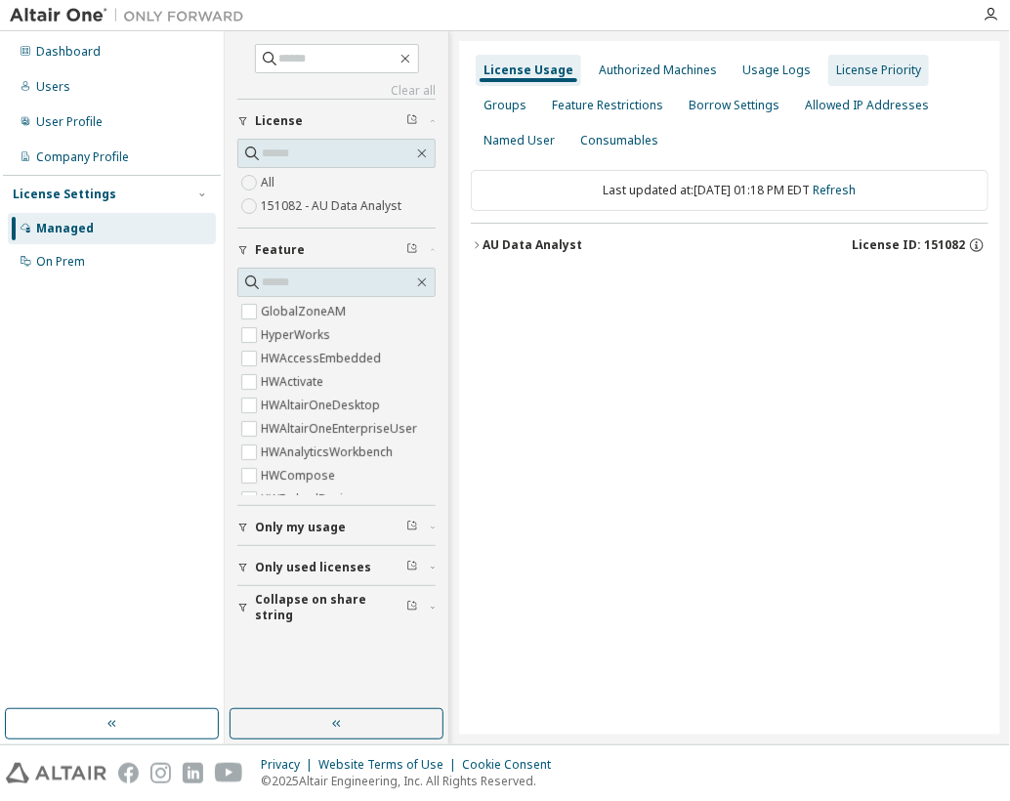
click at [636, 66] on div "Authorized Machines" at bounding box center [658, 71] width 118 height 16
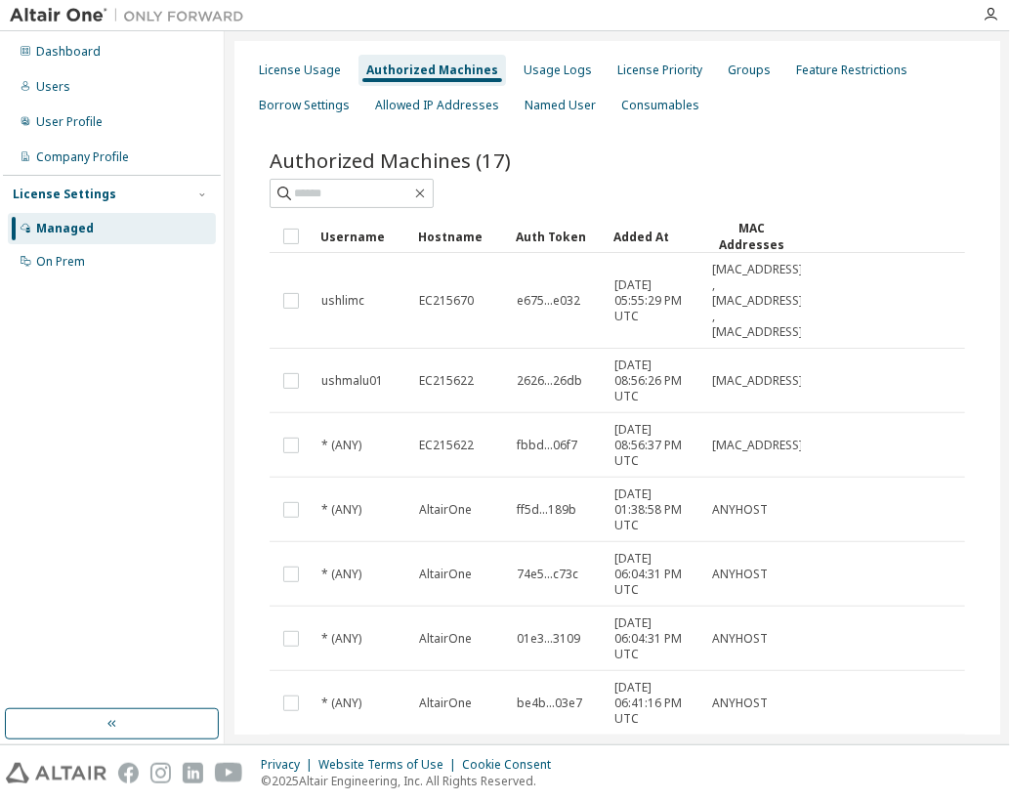
click at [890, 132] on div "Authorized Machines (17) Clear Load Save Save As Field Operator Value Select fi…" at bounding box center [617, 571] width 743 height 897
drag, startPoint x: 745, startPoint y: 119, endPoint x: 738, endPoint y: 103, distance: 18.0
click at [738, 103] on div "License Usage Authorized Machines Usage Logs License Priority Groups Feature Re…" at bounding box center [617, 88] width 743 height 70
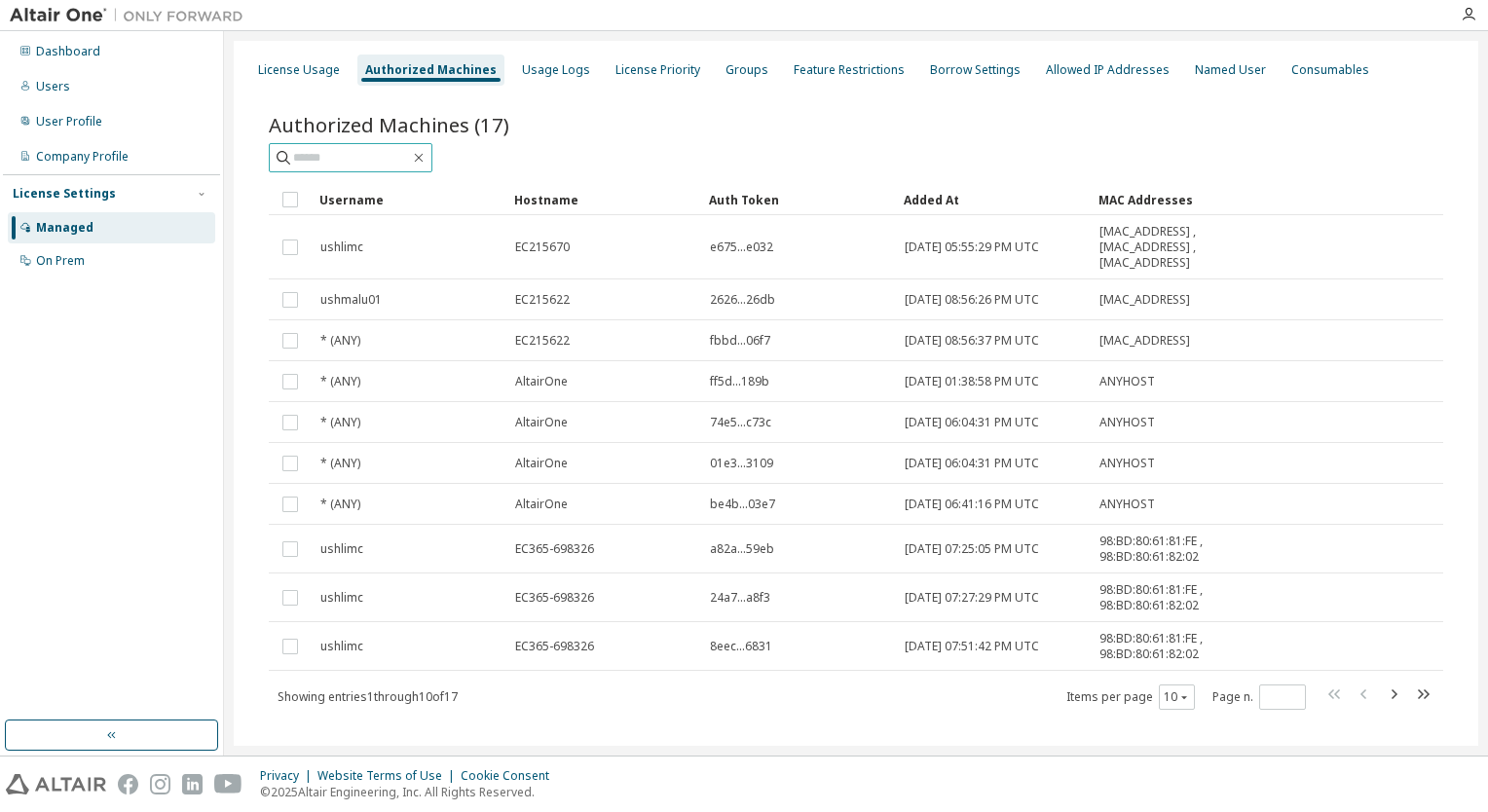
click at [325, 161] on input "text" at bounding box center [351, 158] width 117 height 20
click at [350, 124] on span "Authorized Machines (17)" at bounding box center [389, 124] width 240 height 27
click at [319, 80] on div "License Usage" at bounding box center [299, 70] width 98 height 31
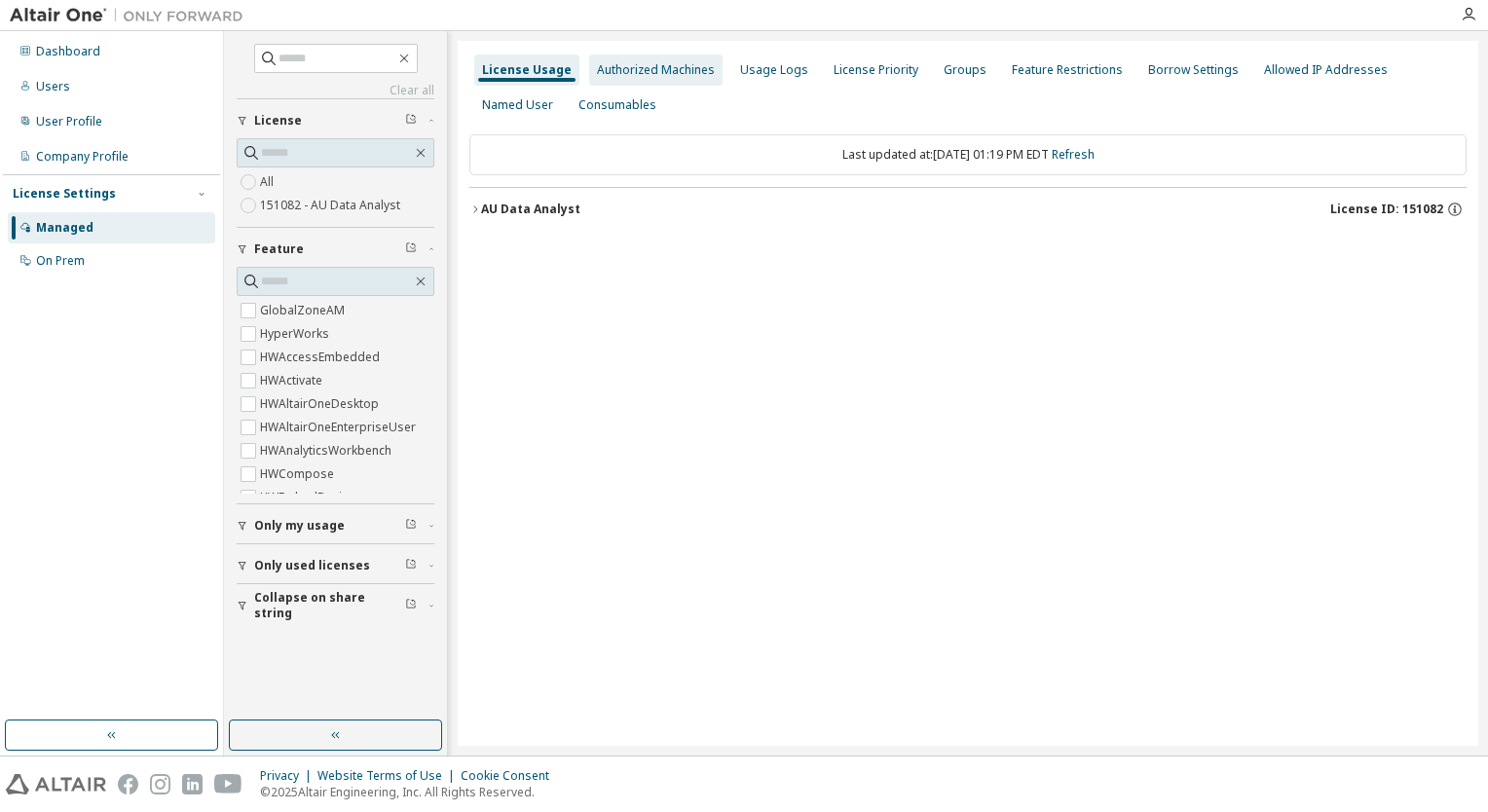
click at [648, 80] on div "Authorized Machines" at bounding box center [656, 70] width 134 height 31
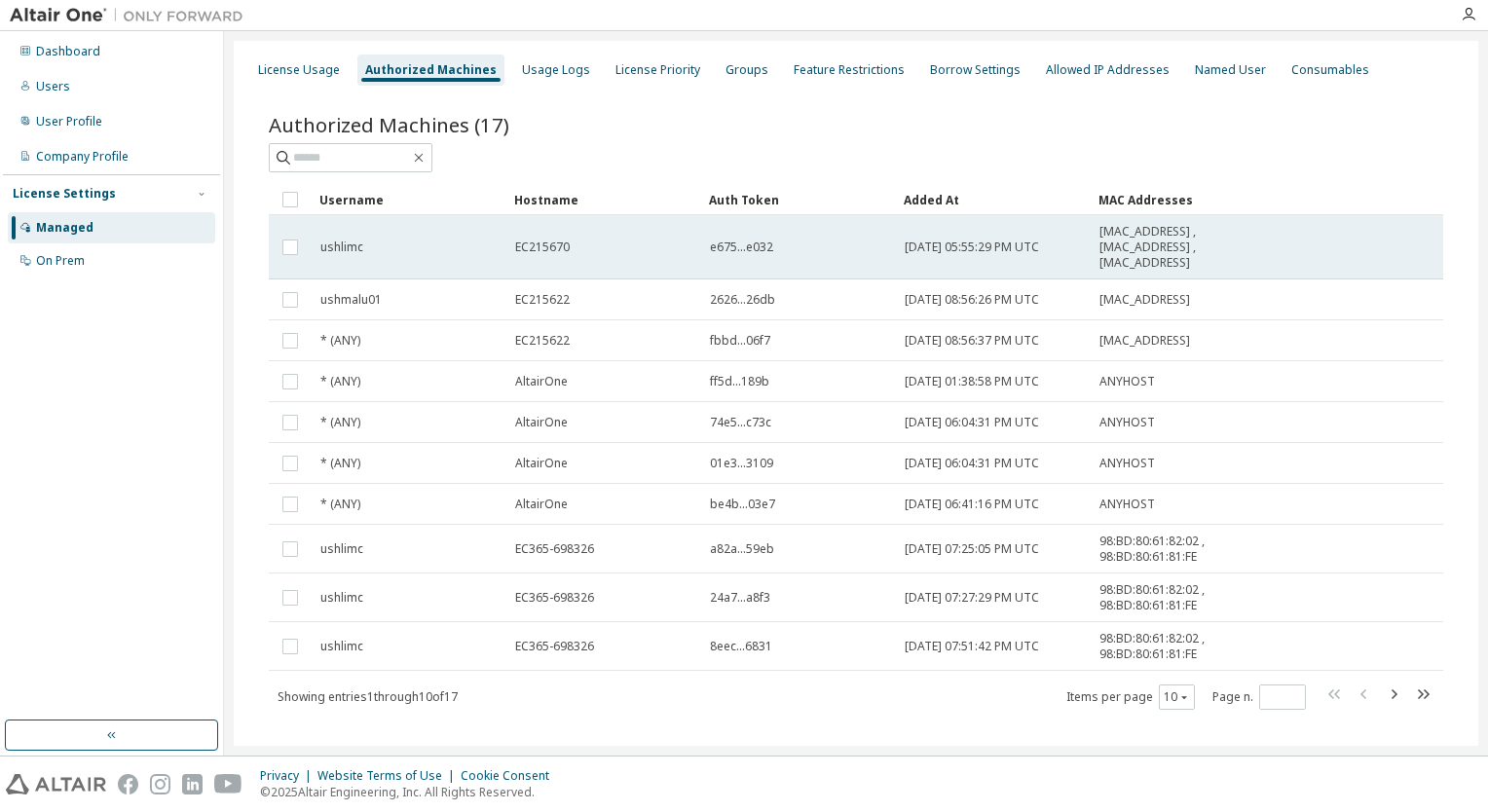
click at [665, 251] on div "EC215670" at bounding box center [604, 247] width 177 height 16
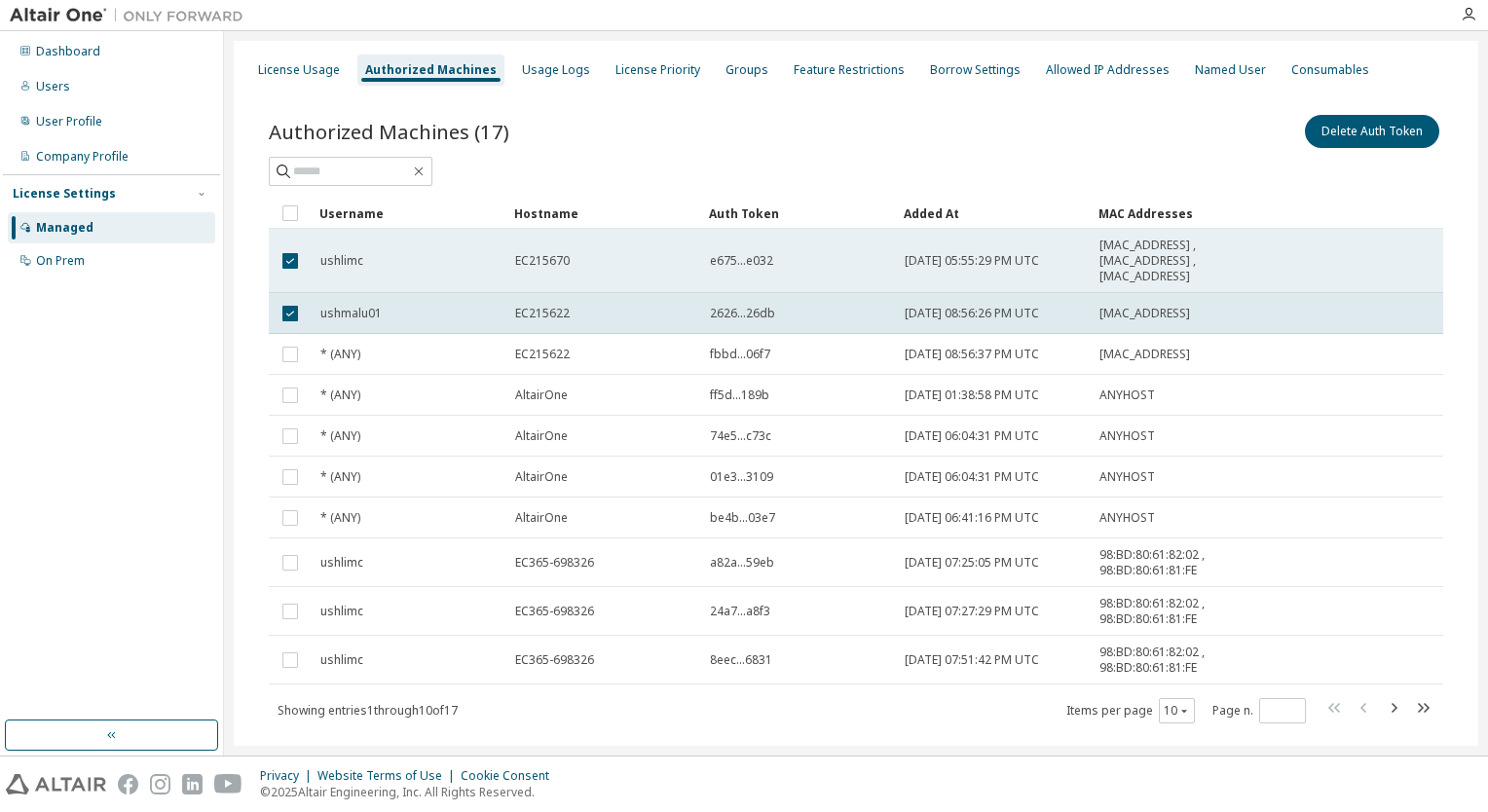
click at [285, 239] on td at bounding box center [290, 261] width 43 height 64
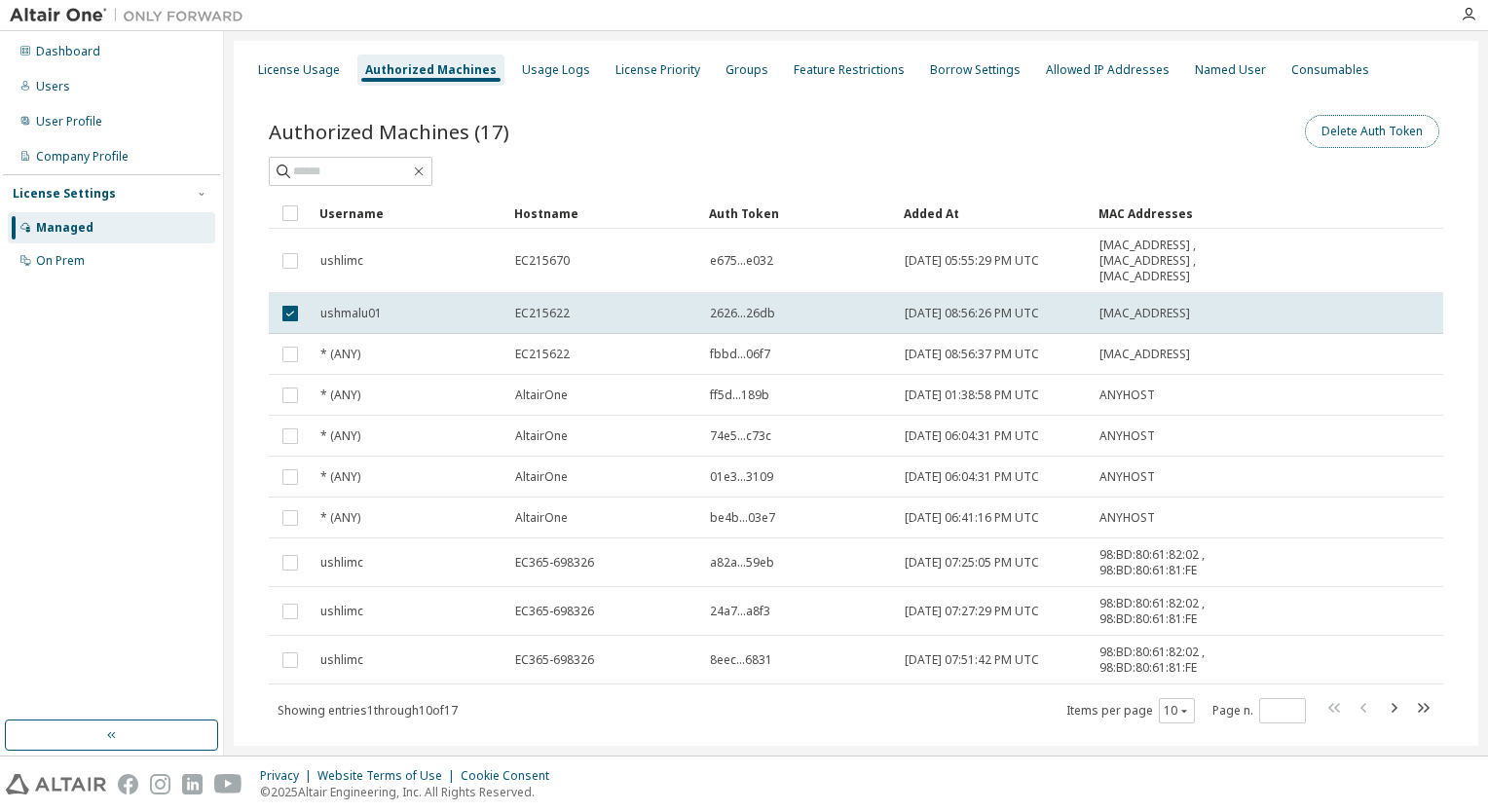
click at [1347, 135] on button "Delete Auth Token" at bounding box center [1371, 131] width 135 height 33
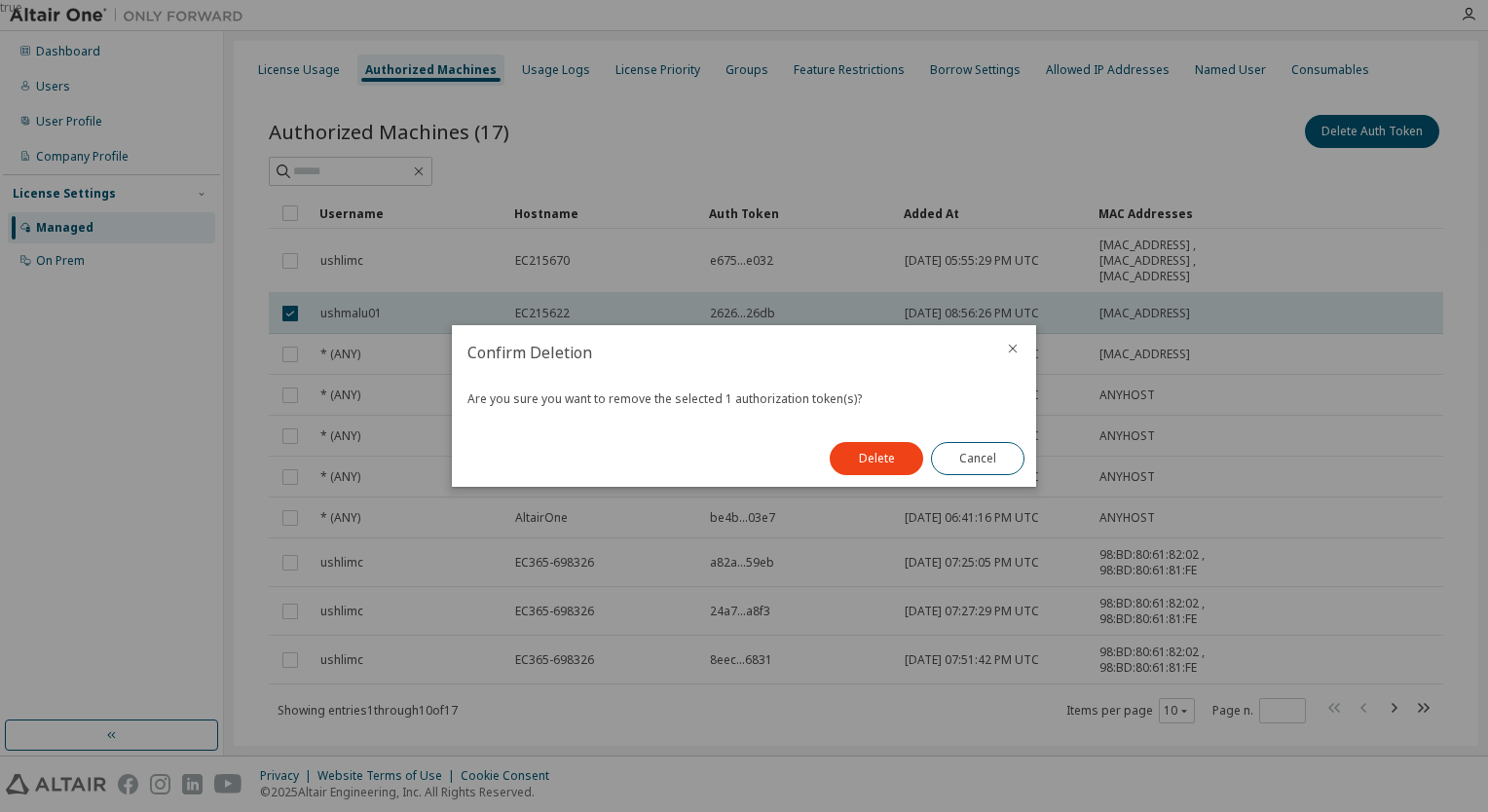
click at [872, 451] on button "Delete" at bounding box center [876, 458] width 94 height 33
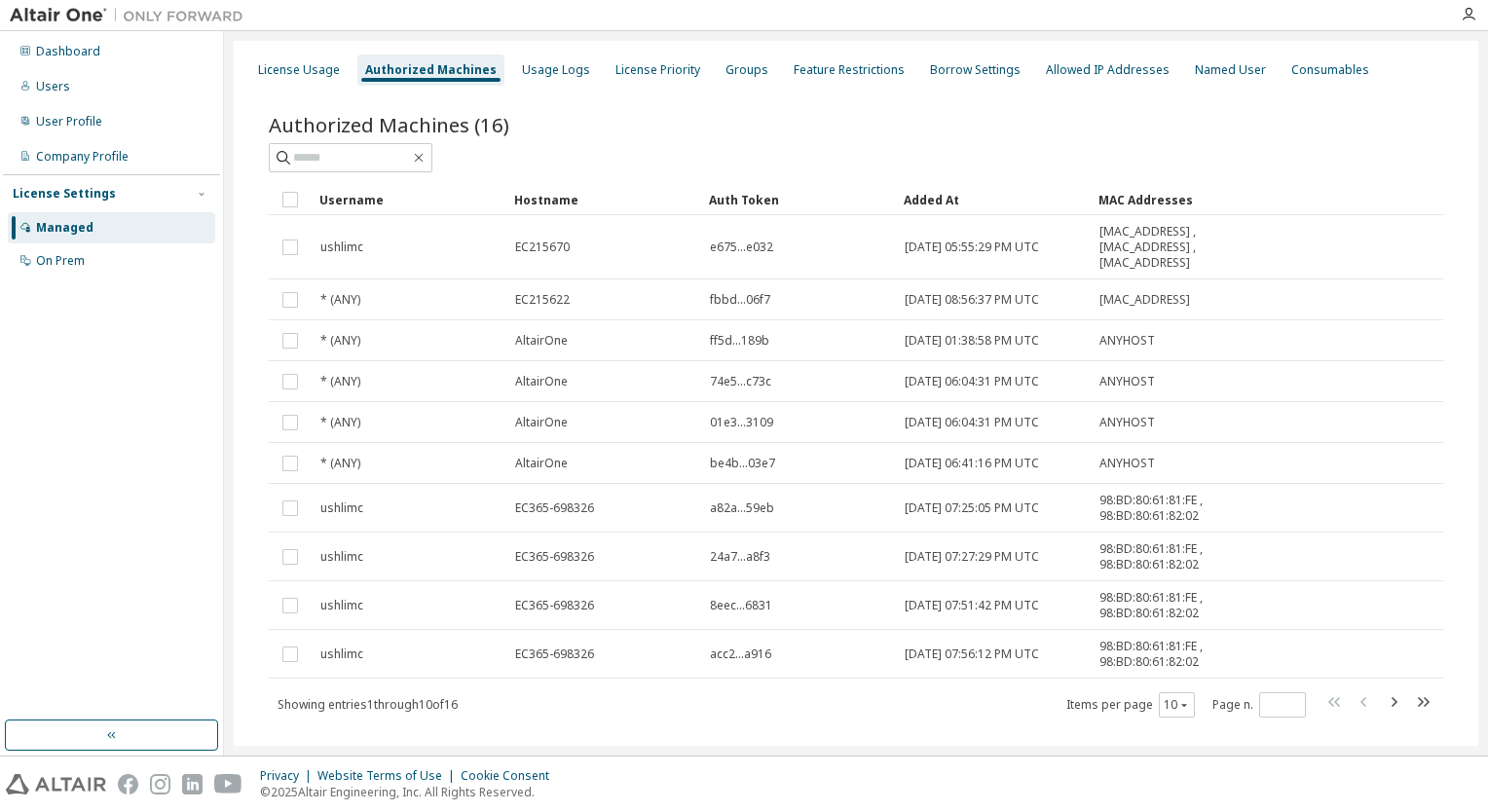
click at [605, 131] on div "Authorized Machines (16)" at bounding box center [856, 124] width 1174 height 27
click at [50, 86] on div "Users" at bounding box center [53, 87] width 34 height 16
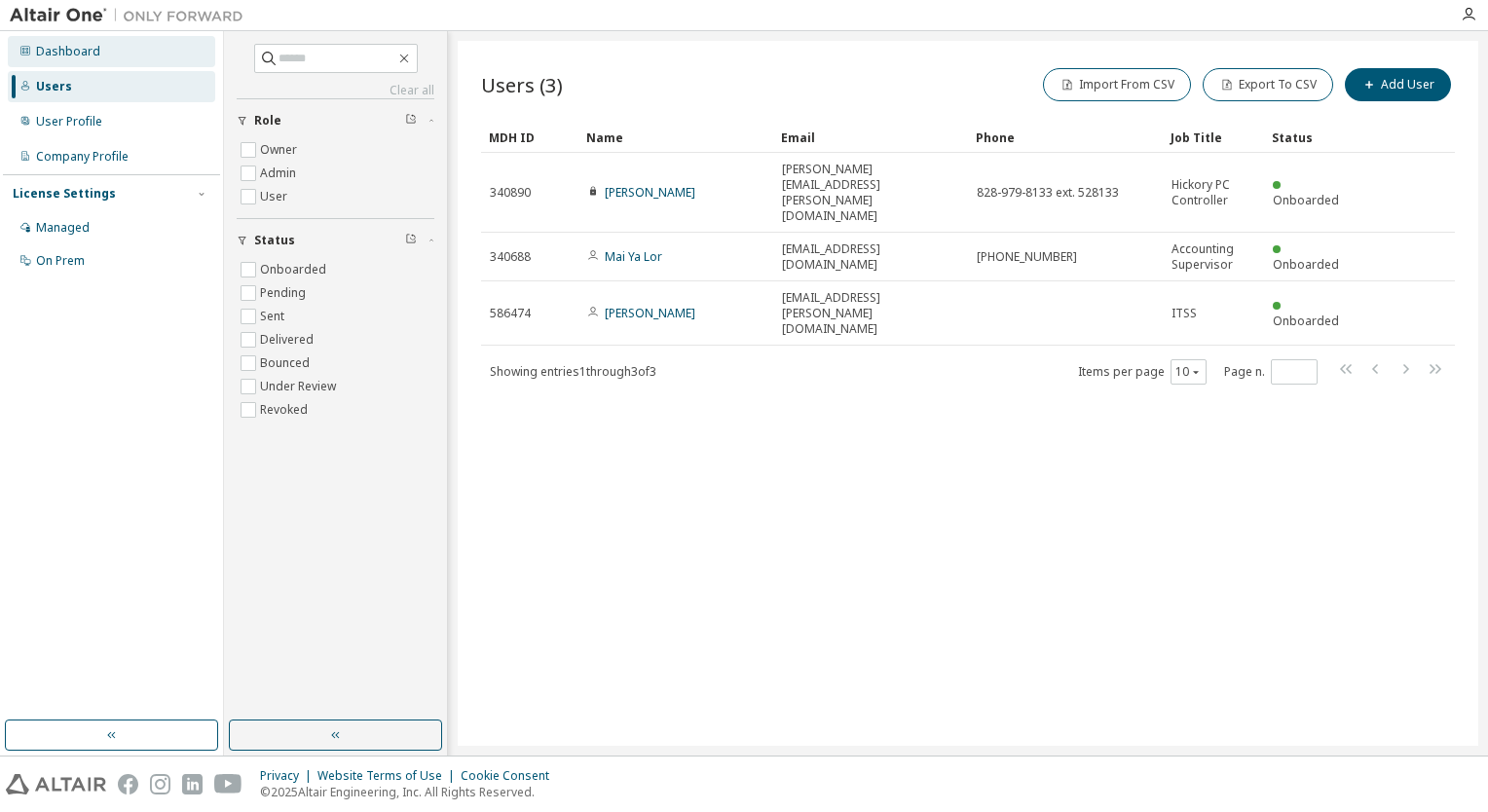
click at [69, 64] on div "Dashboard" at bounding box center [112, 51] width 207 height 31
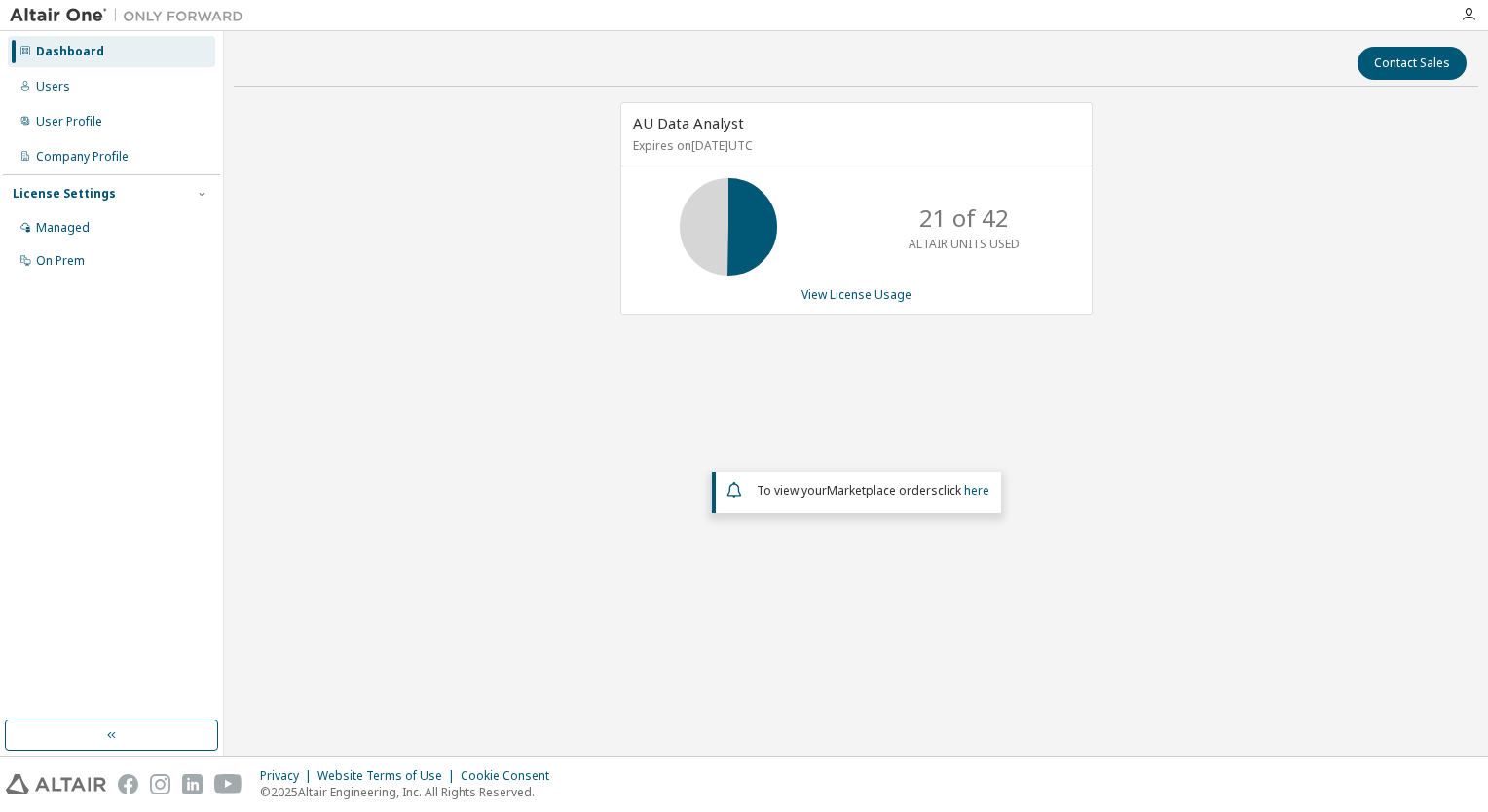
drag, startPoint x: 670, startPoint y: 241, endPoint x: 691, endPoint y: 240, distance: 21.0
click at [691, 240] on div "21 of 42 ALTAIR UNITS USED" at bounding box center [856, 227] width 470 height 98
click at [827, 291] on link "View License Usage" at bounding box center [856, 294] width 110 height 17
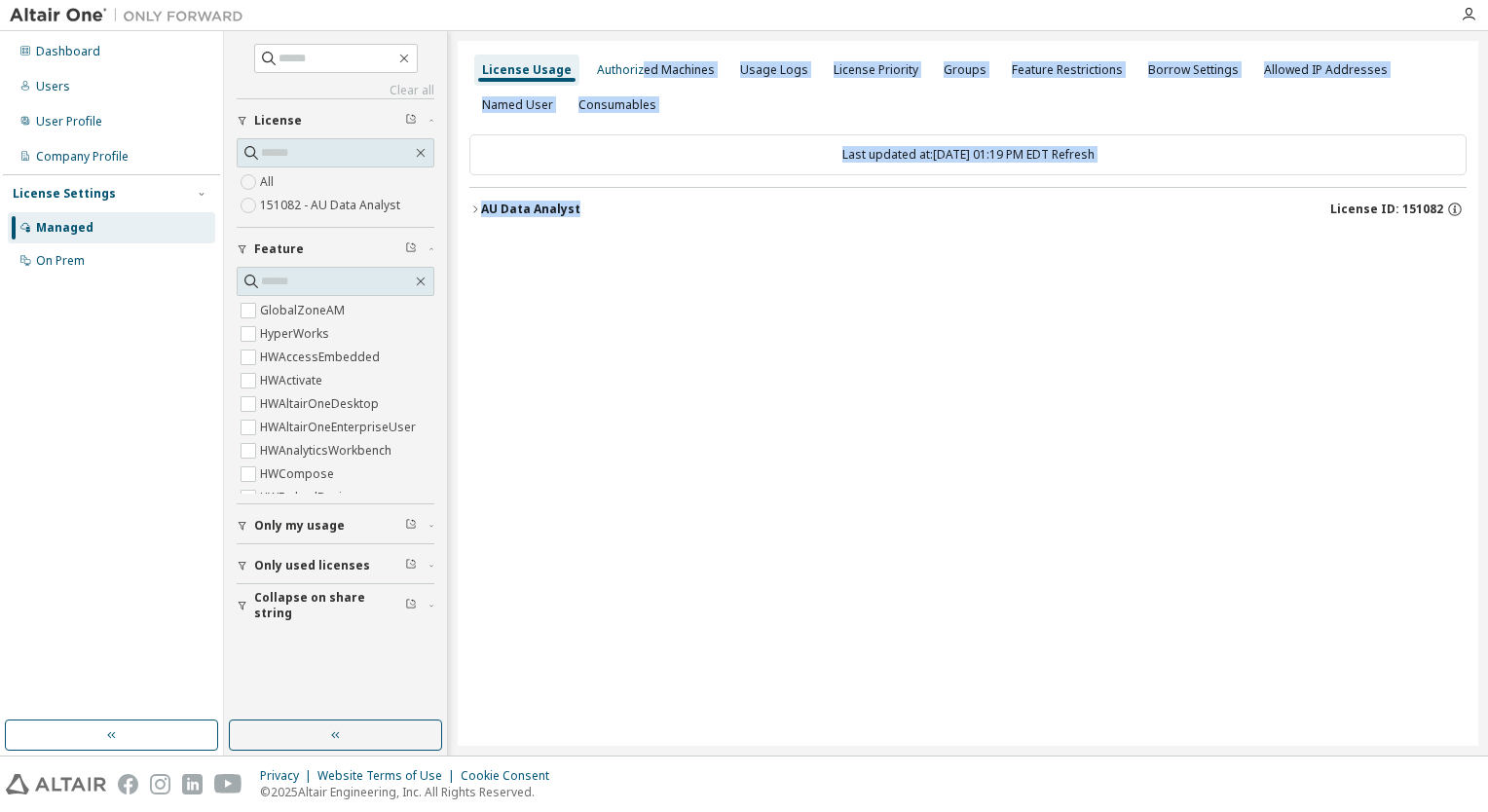
drag, startPoint x: 636, startPoint y: 69, endPoint x: 576, endPoint y: 230, distance: 171.8
click at [576, 230] on div "License Usage Authorized Machines Usage Logs License Priority Groups Feature Re…" at bounding box center [968, 393] width 1021 height 704
click at [656, 72] on div "Authorized Machines" at bounding box center [656, 71] width 118 height 16
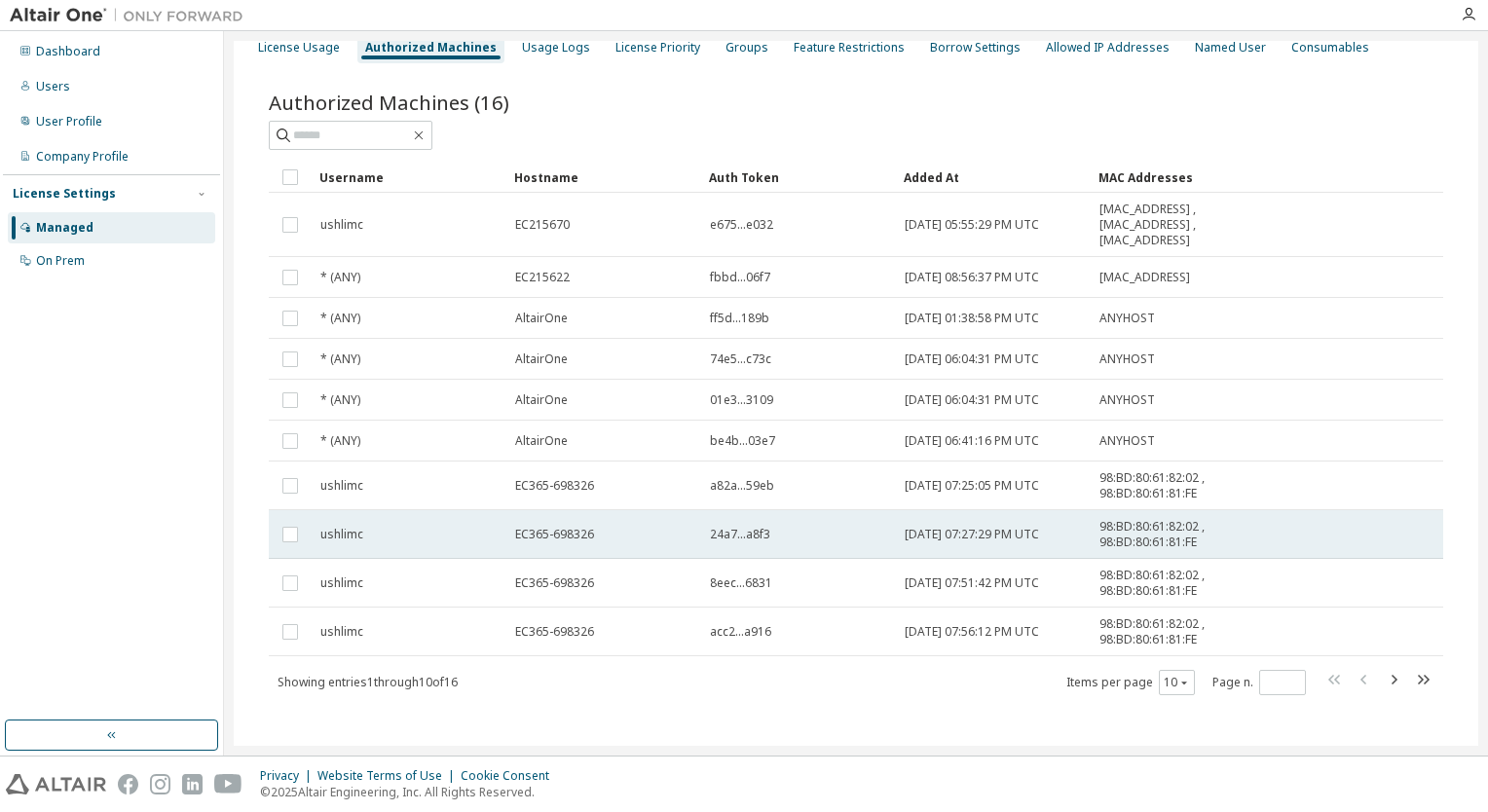
scroll to position [32, 0]
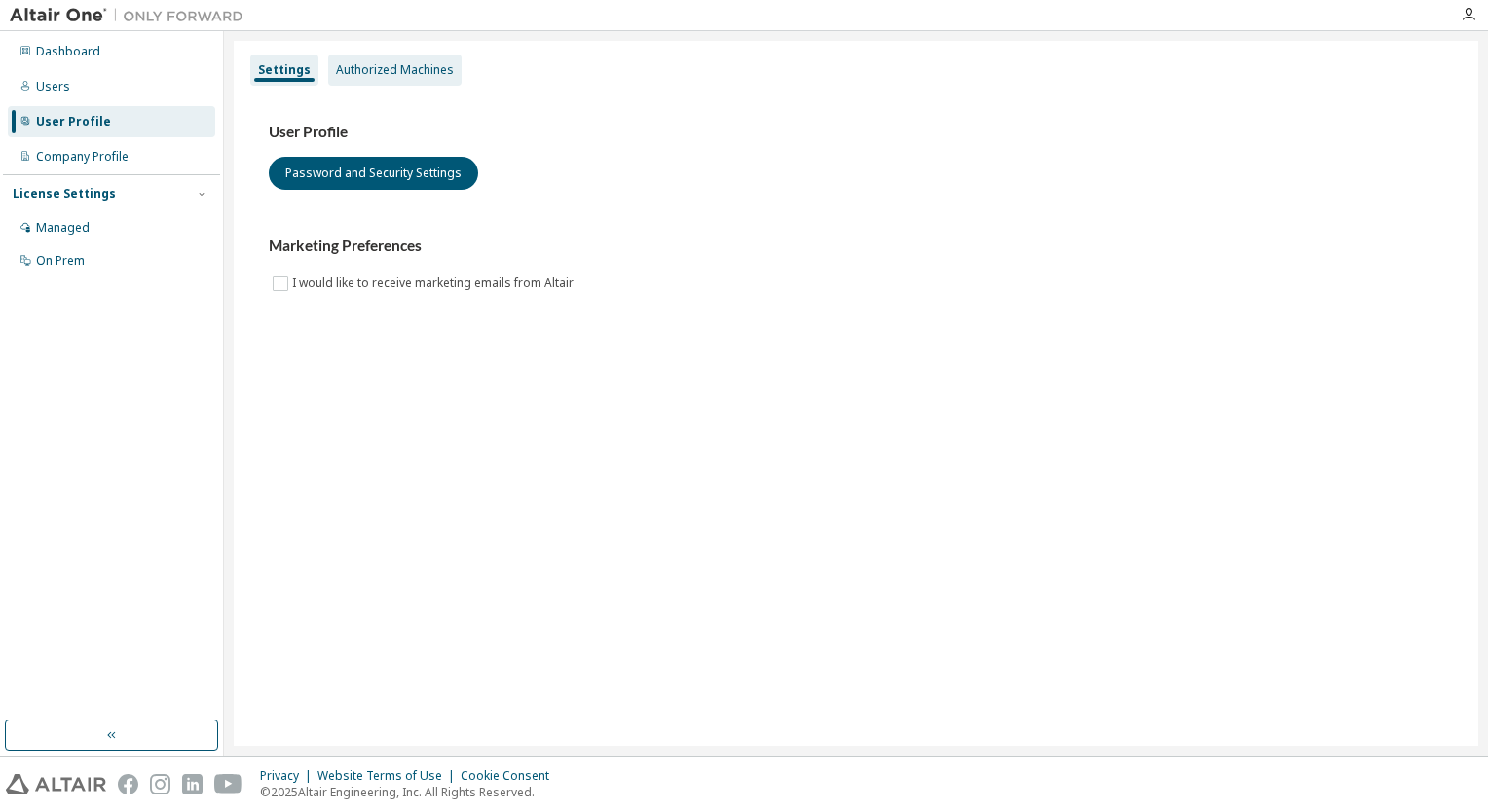
click at [380, 76] on div "Authorized Machines" at bounding box center [395, 71] width 118 height 16
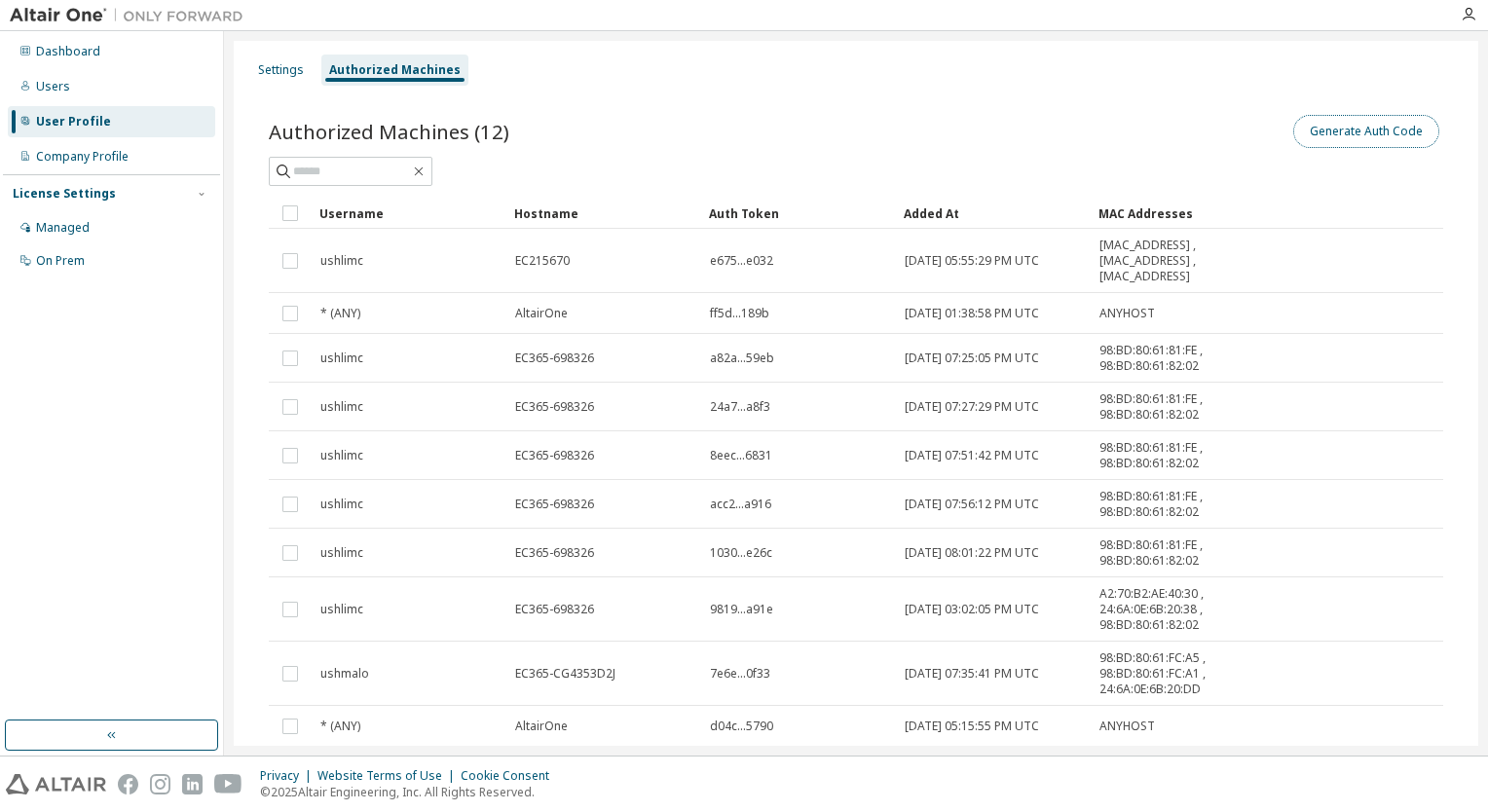
click at [1349, 138] on button "Generate Auth Code" at bounding box center [1366, 131] width 147 height 33
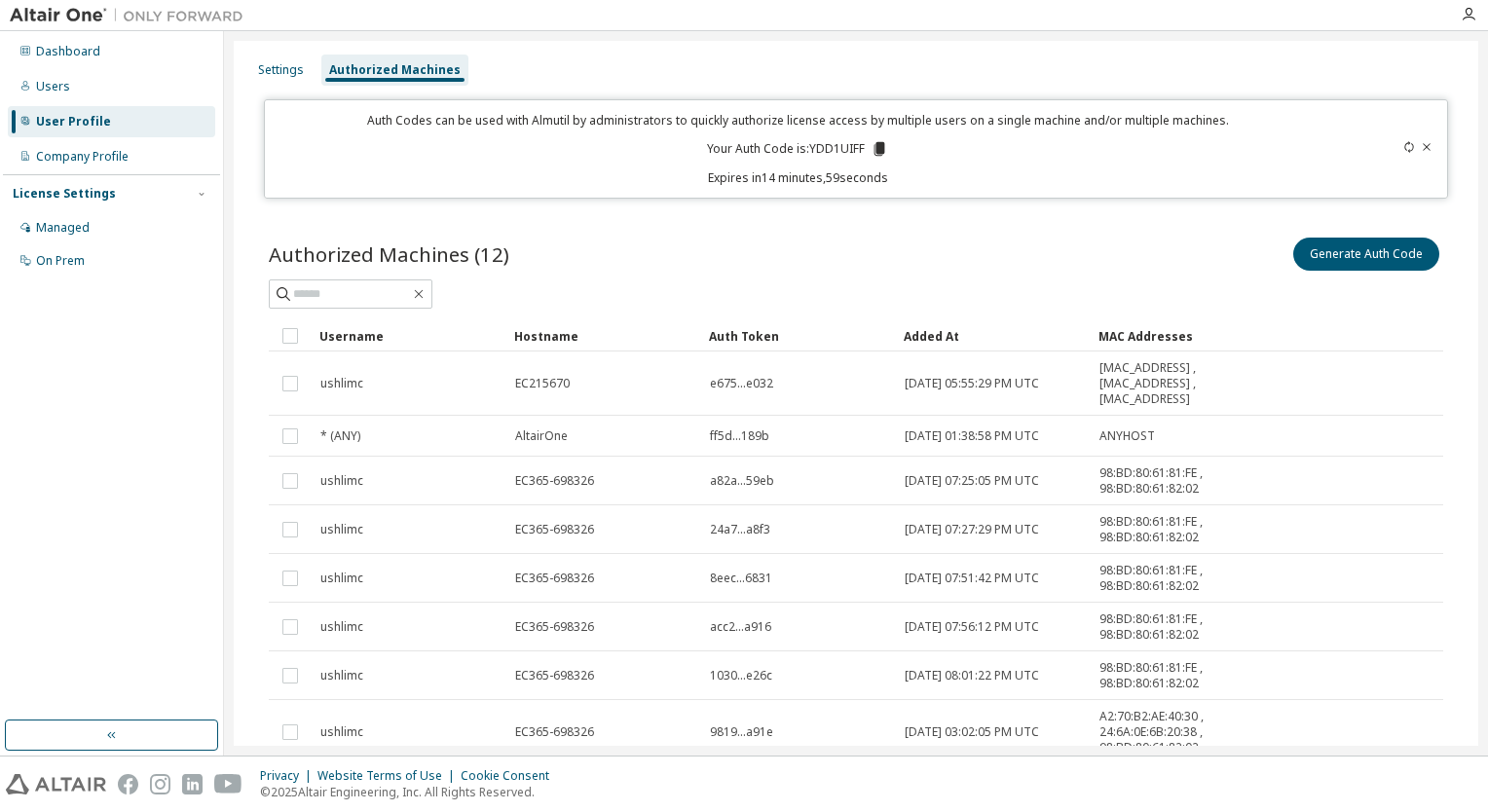
click at [833, 147] on p "Your Auth Code is: YDD1UIFF" at bounding box center [797, 149] width 181 height 18
copy p "YDD1UIFF"
